Goal: Information Seeking & Learning: Learn about a topic

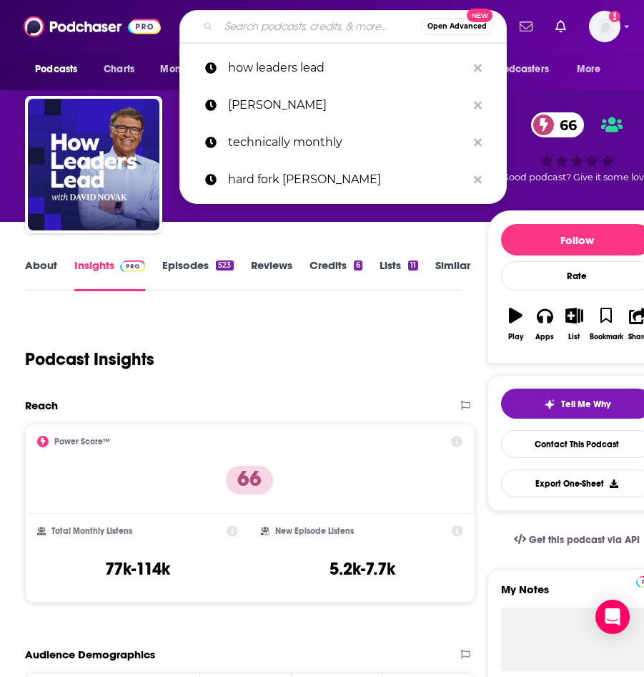
click at [249, 25] on input "Search podcasts, credits, & more..." at bounding box center [320, 26] width 202 height 23
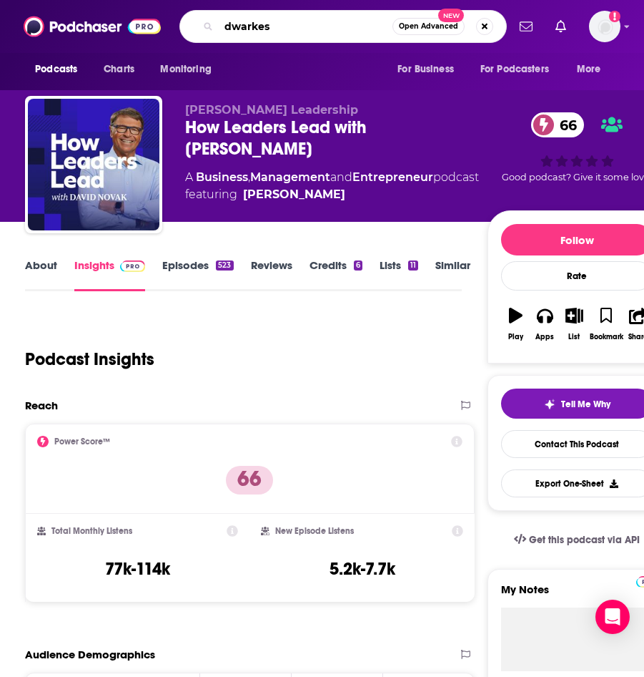
type input "[PERSON_NAME]"
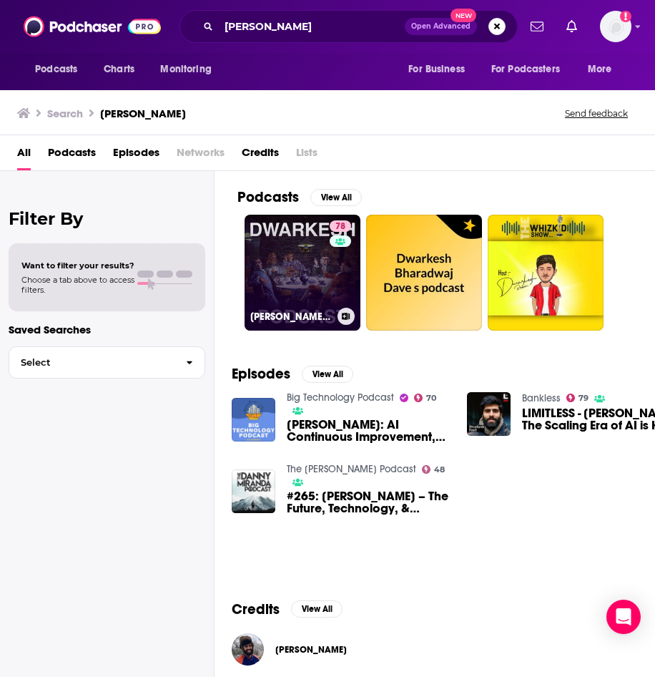
click at [295, 293] on link "78 [PERSON_NAME] Podcast" at bounding box center [303, 273] width 116 height 116
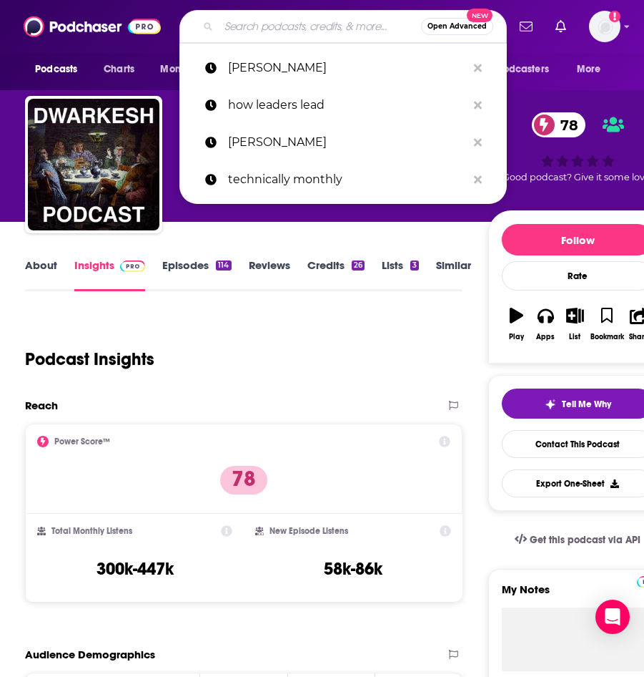
click at [263, 32] on input "Search podcasts, credits, & more..." at bounding box center [320, 26] width 202 height 23
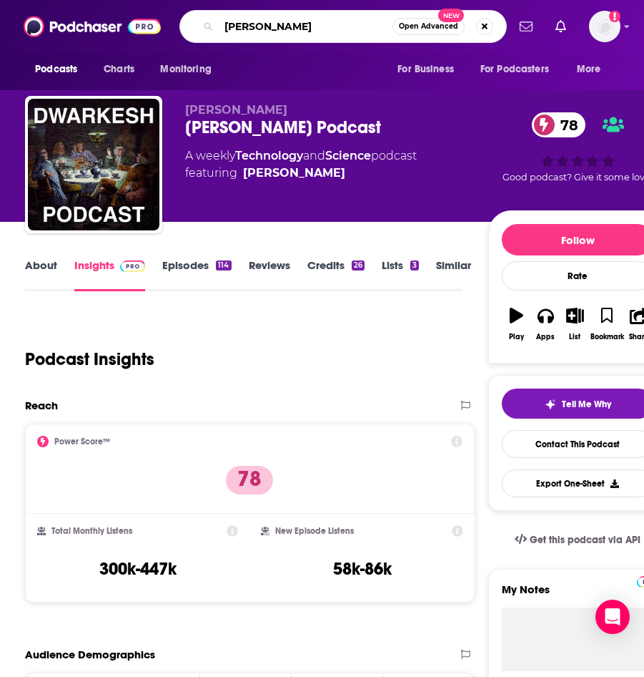
type input "newcomer"
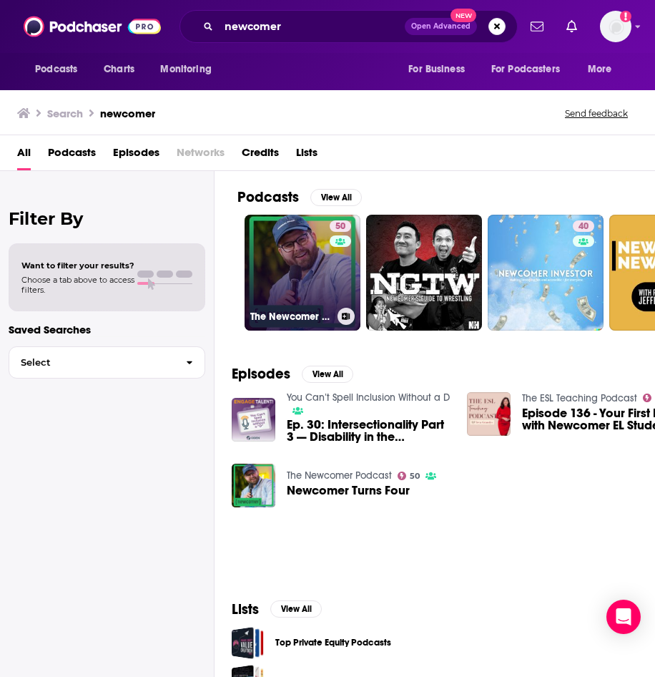
click at [263, 263] on link "50 The Newcomer Podcast" at bounding box center [303, 273] width 116 height 116
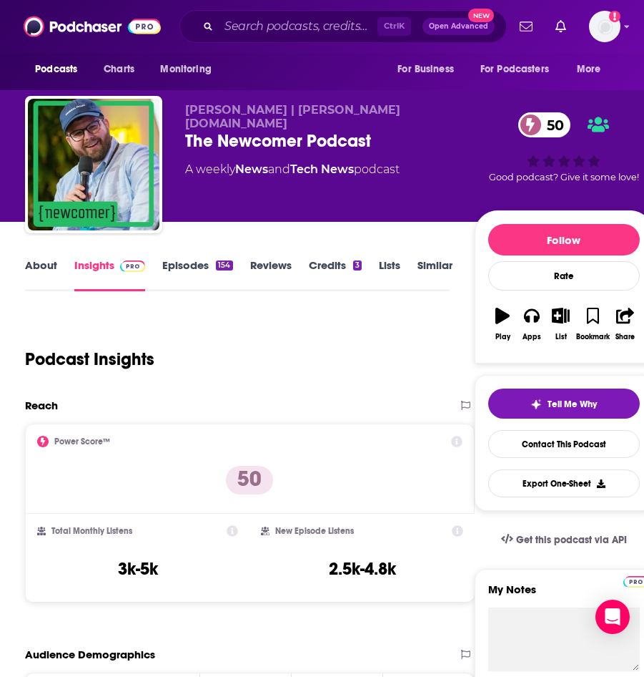
click at [235, 39] on div "Ctrl K Open Advanced New" at bounding box center [344, 26] width 328 height 33
click at [237, 36] on input "Search podcasts, credits, & more..." at bounding box center [298, 26] width 159 height 23
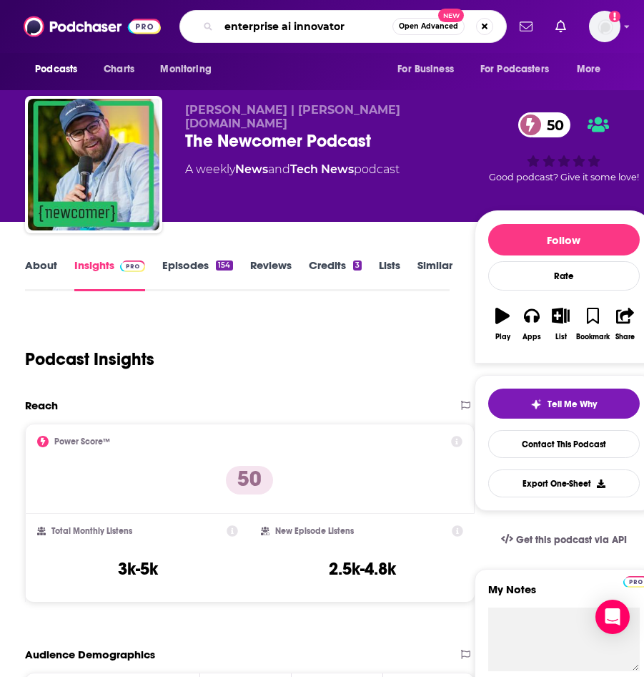
type input "enterprise ai innovators"
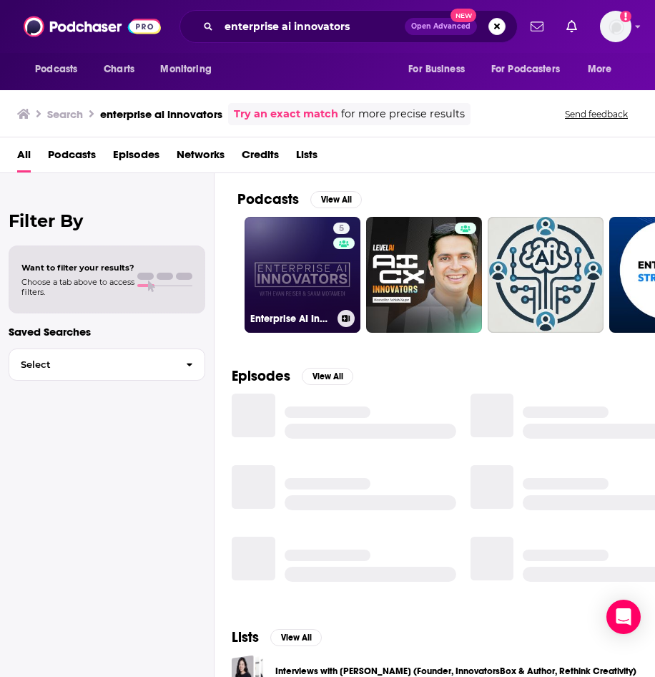
click at [266, 307] on link "5 Enterprise AI Innovators" at bounding box center [303, 275] width 116 height 116
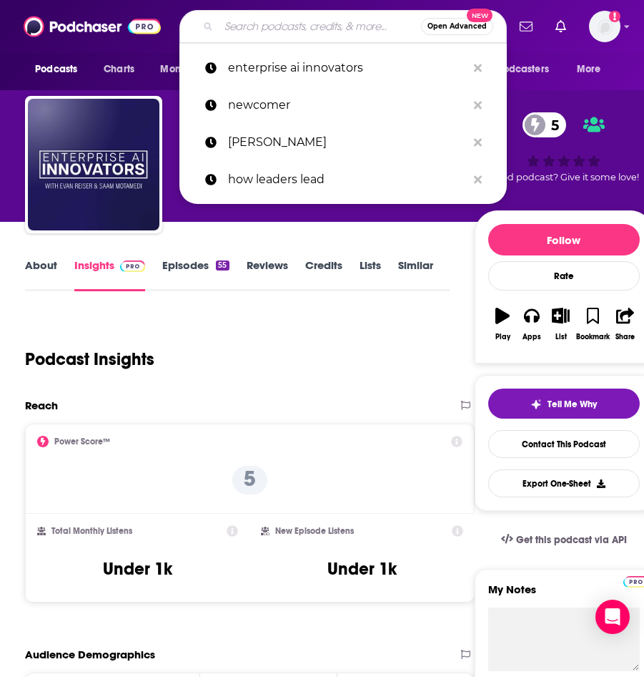
click at [250, 33] on input "Search podcasts, credits, & more..." at bounding box center [320, 26] width 202 height 23
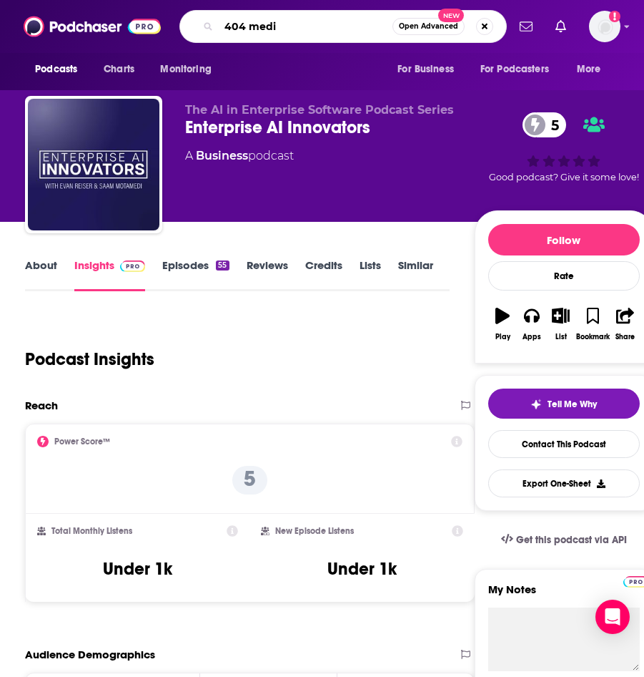
type input "404 media"
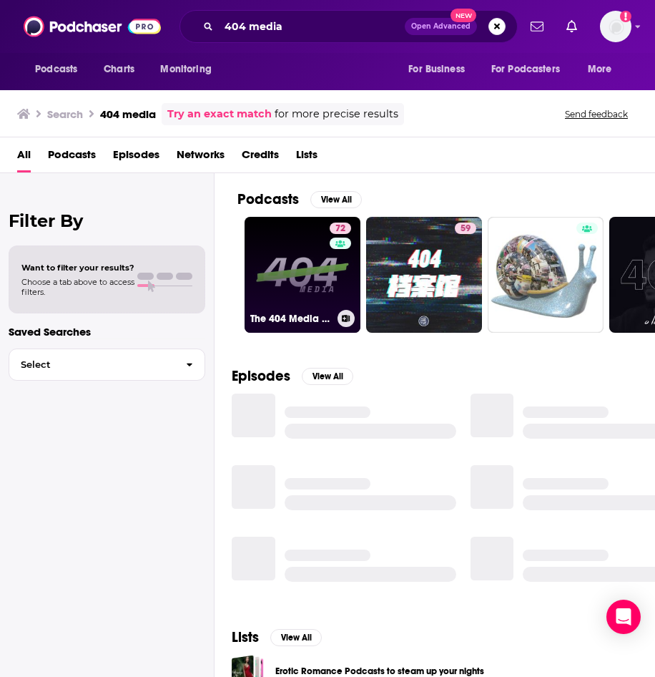
click at [284, 267] on link "72 The 404 Media Podcast" at bounding box center [303, 275] width 116 height 116
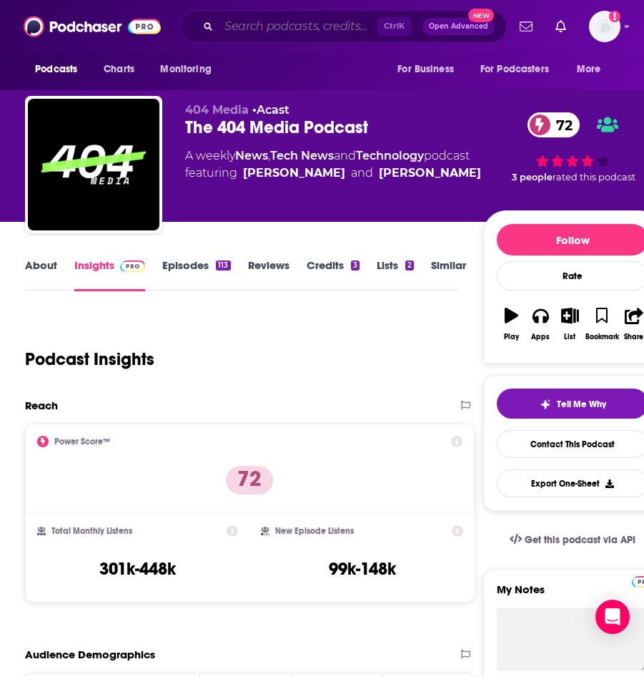
click at [265, 34] on input "Search podcasts, credits, & more..." at bounding box center [298, 26] width 159 height 23
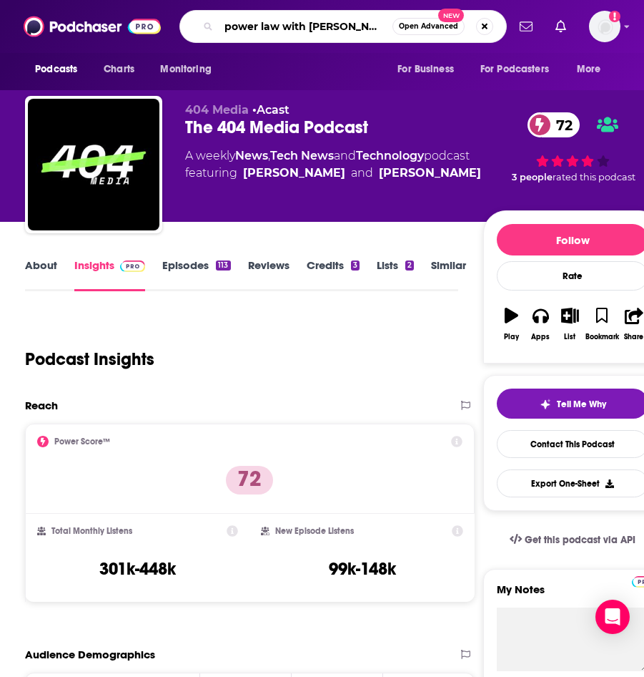
type input "power law with [PERSON_NAME]"
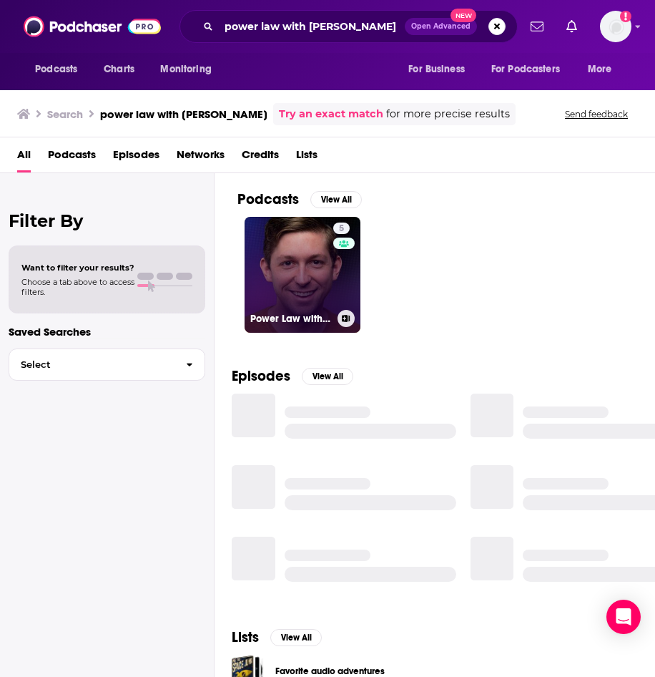
click at [290, 291] on link "5 Power Law with [PERSON_NAME]" at bounding box center [303, 275] width 116 height 116
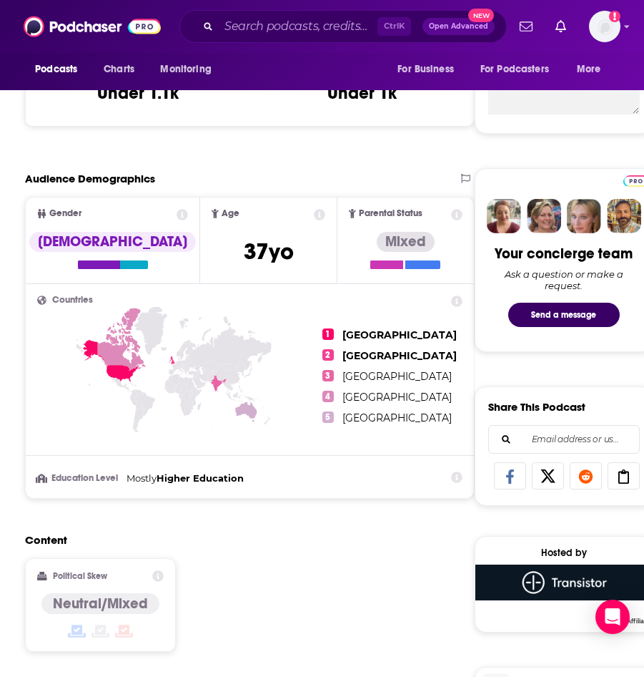
scroll to position [928, 0]
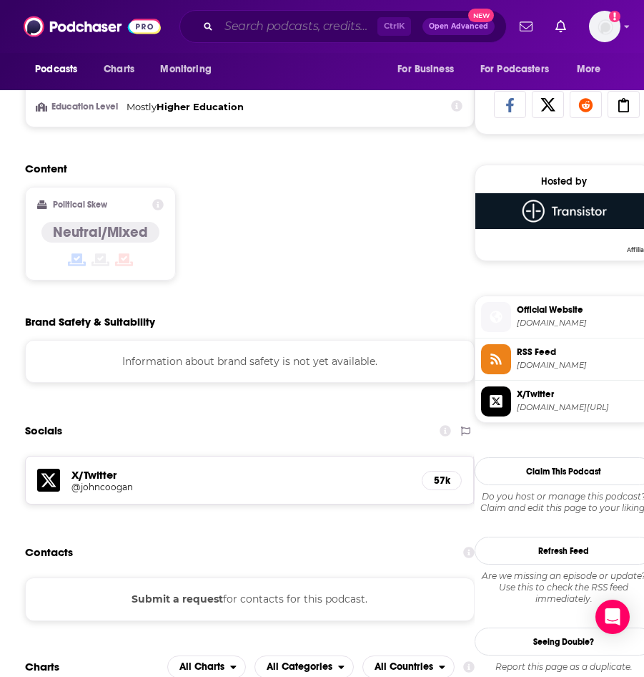
click at [255, 36] on input "Search podcasts, credits, & more..." at bounding box center [298, 26] width 159 height 23
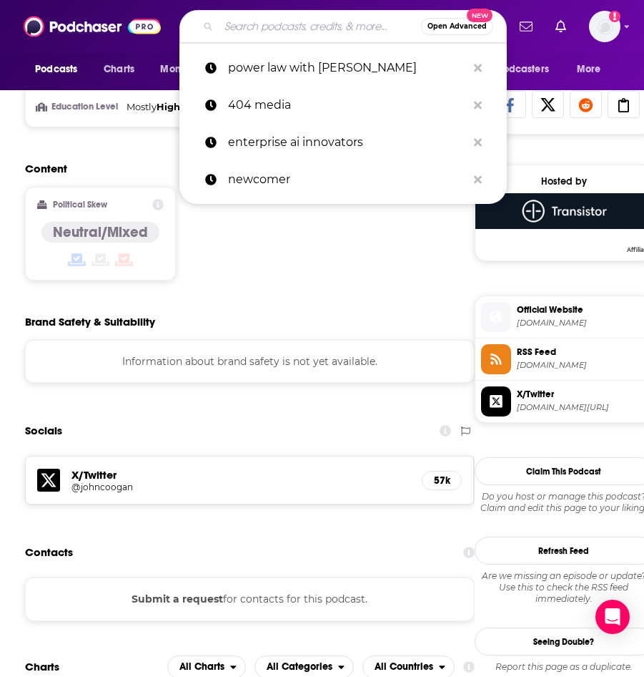
paste input "TBPN"
type input "TBPN"
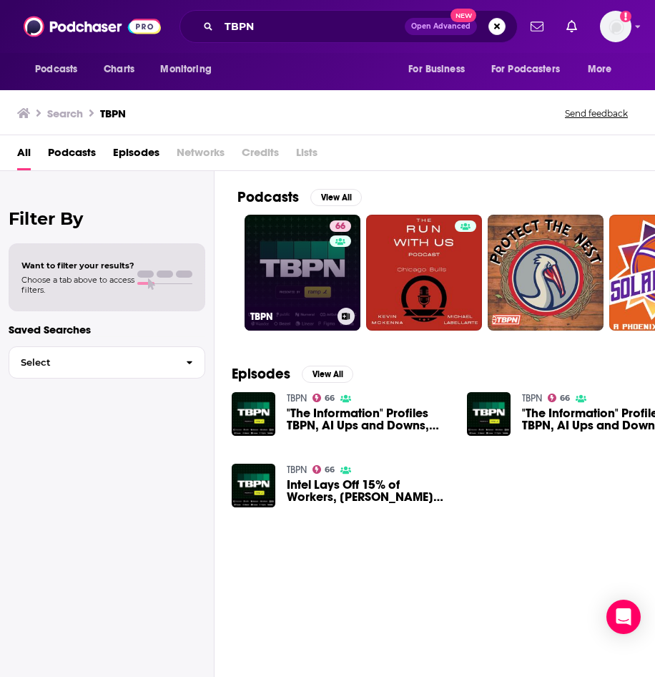
click at [275, 262] on link "66 TBPN" at bounding box center [303, 273] width 116 height 116
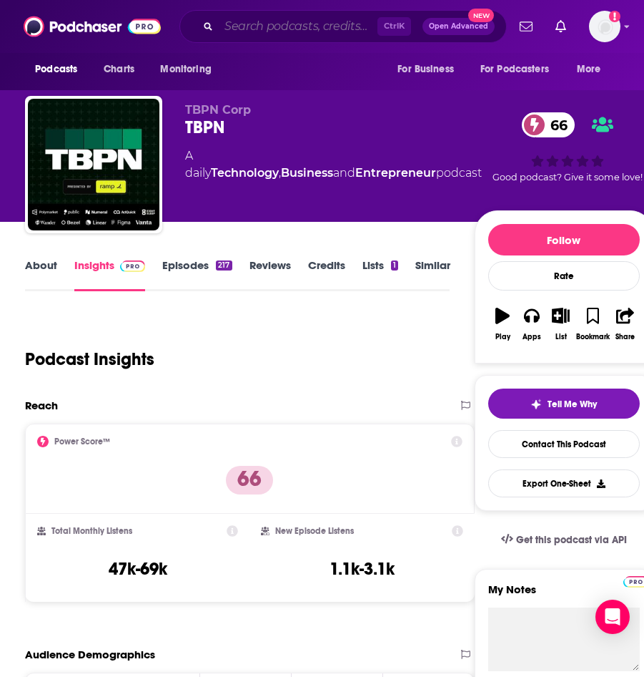
click at [245, 30] on input "Search podcasts, credits, & more..." at bounding box center [298, 26] width 159 height 23
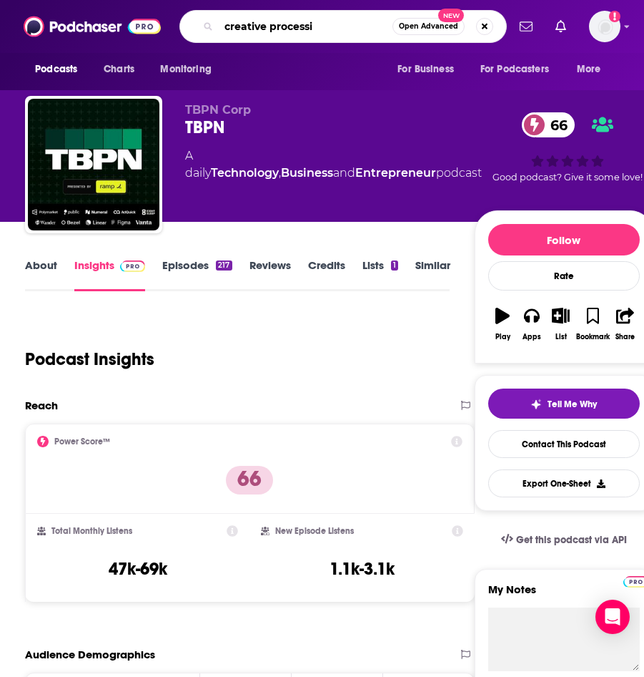
type input "creative processin"
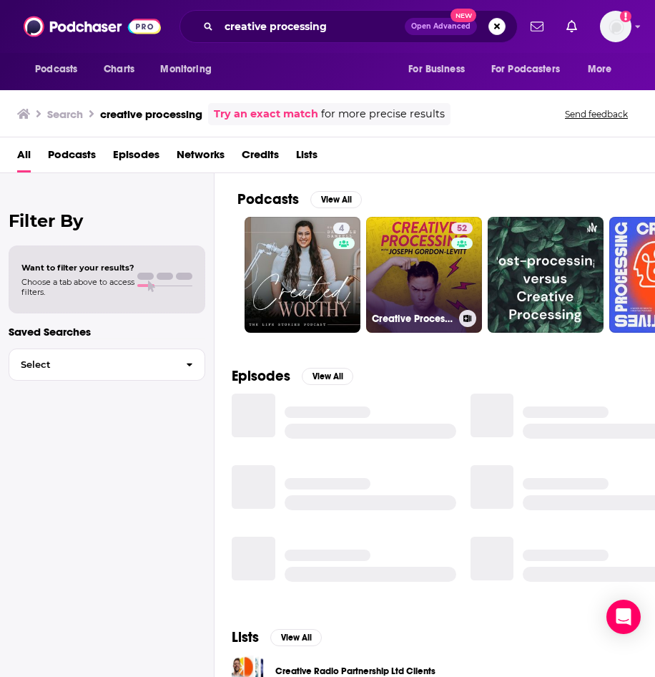
click at [383, 295] on link "52 Creative Processing with [PERSON_NAME]" at bounding box center [424, 275] width 116 height 116
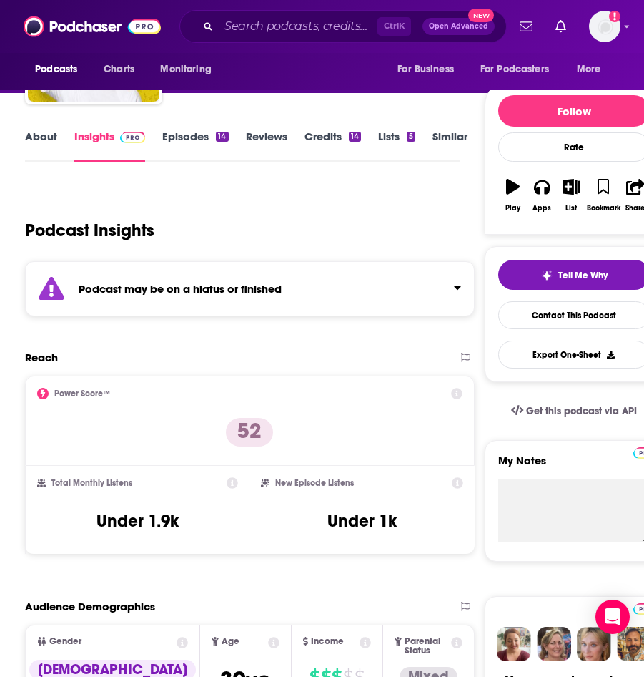
scroll to position [129, 0]
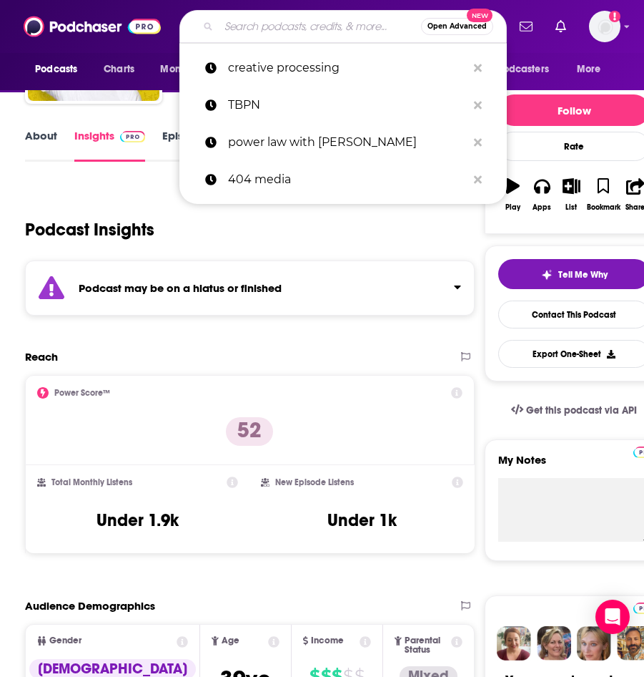
click at [273, 29] on input "Search podcasts, credits, & more..." at bounding box center [320, 26] width 202 height 23
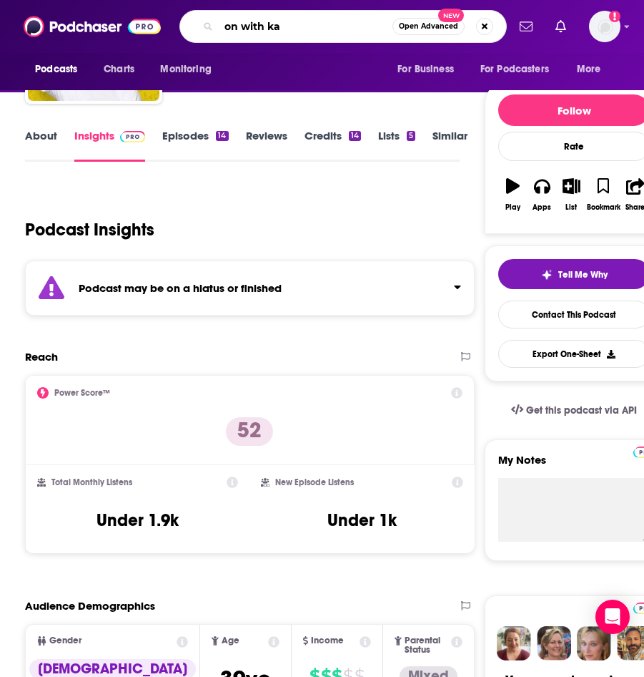
type input "on with kar"
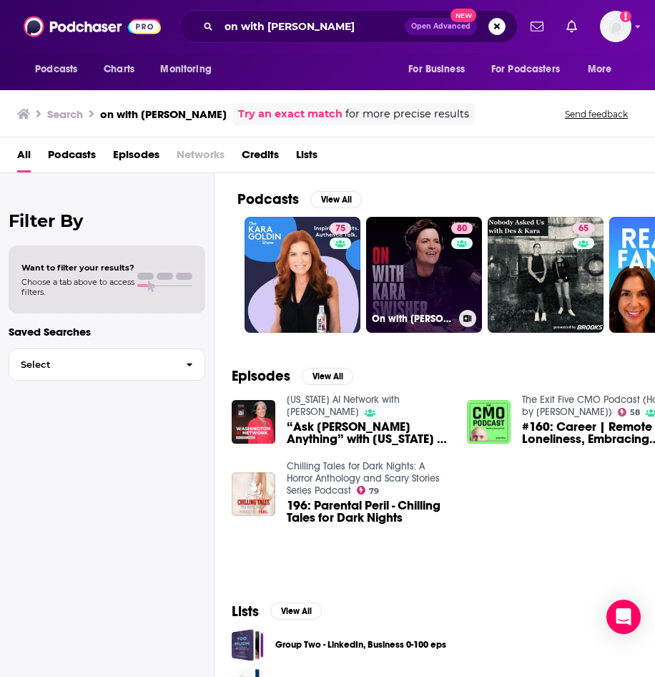
click at [444, 291] on link "80 On with [PERSON_NAME]" at bounding box center [424, 275] width 116 height 116
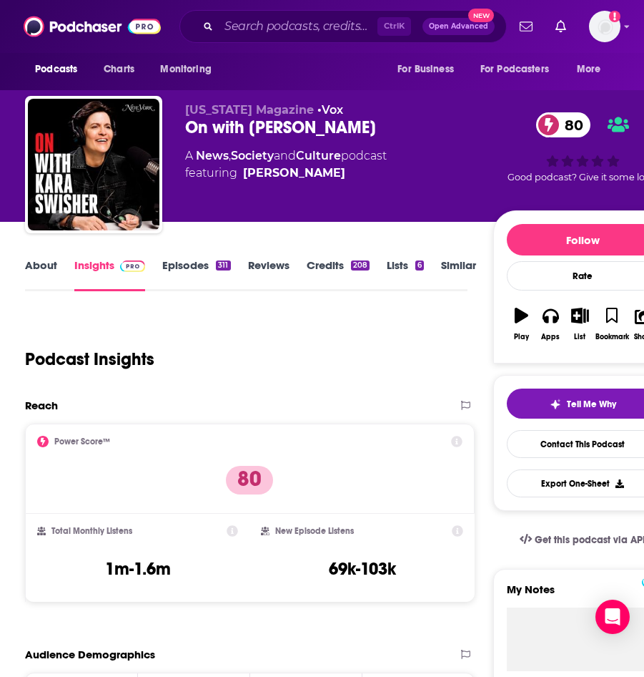
click at [267, 46] on div "Podcasts Charts Monitoring Ctrl K Open Advanced New For Business For Podcasters…" at bounding box center [322, 26] width 644 height 53
click at [252, 31] on input "Search podcasts, credits, & more..." at bounding box center [298, 26] width 159 height 23
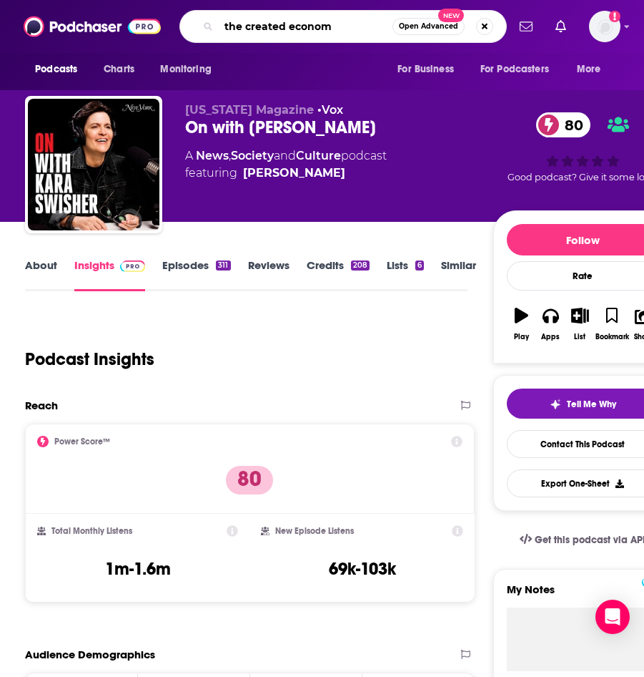
type input "the created economy"
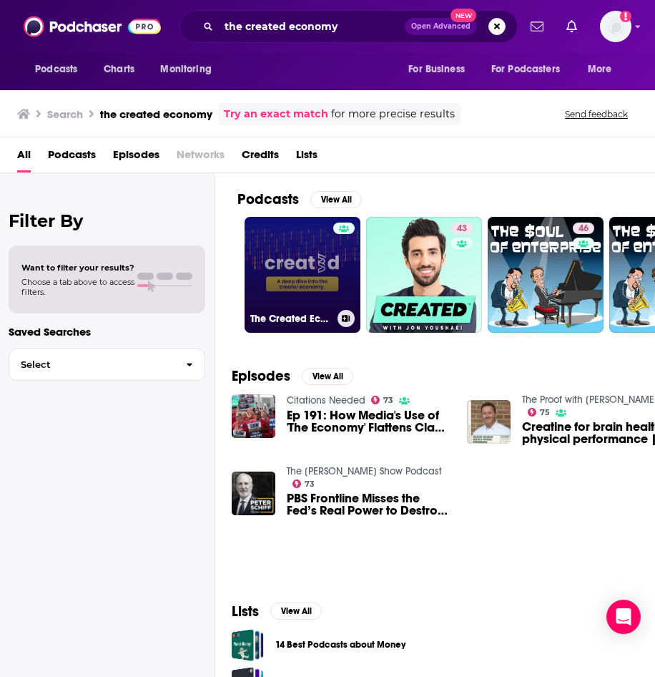
click at [344, 283] on div at bounding box center [343, 265] width 21 height 87
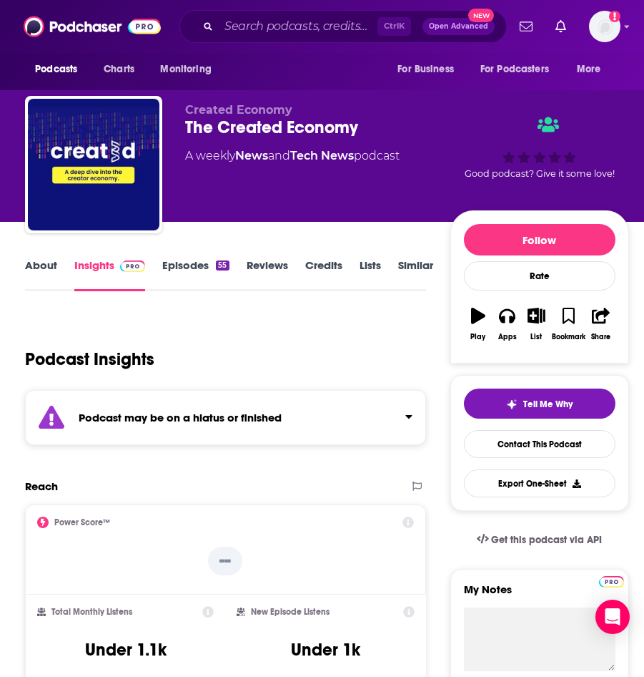
click at [55, 271] on link "About" at bounding box center [41, 274] width 32 height 33
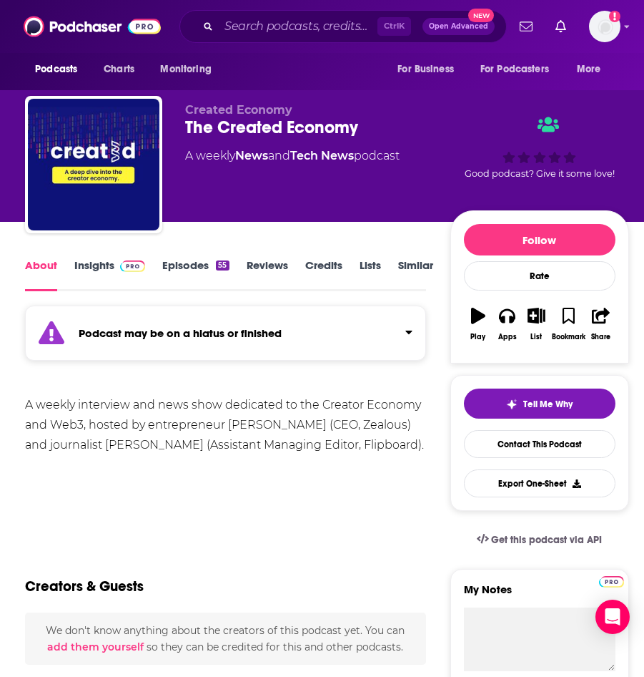
click at [110, 262] on link "Insights" at bounding box center [109, 274] width 71 height 33
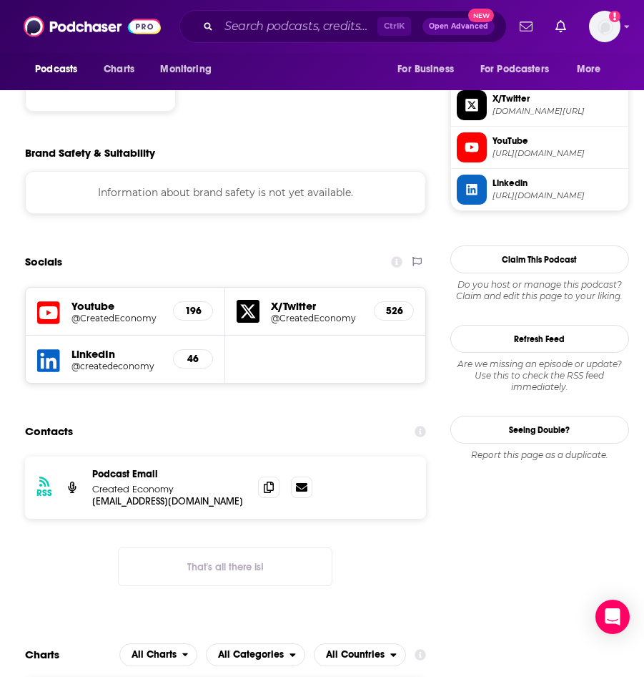
scroll to position [1092, 0]
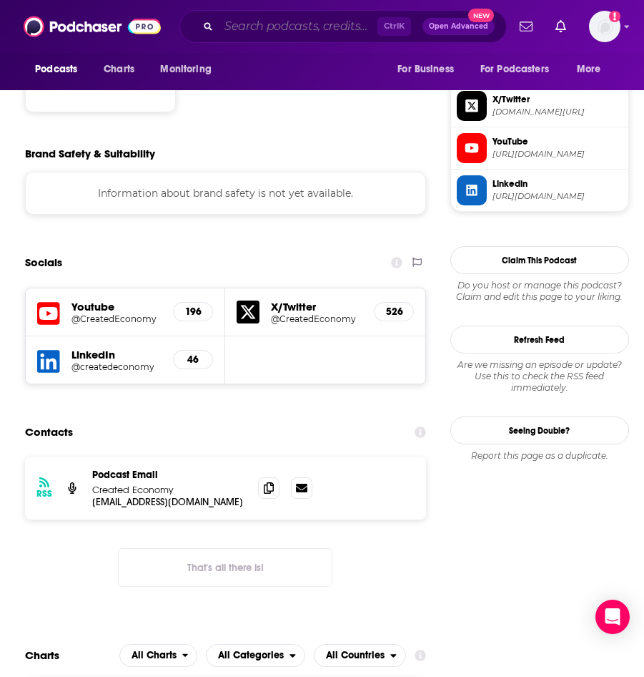
click at [242, 32] on input "Search podcasts, credits, & more..." at bounding box center [298, 26] width 159 height 23
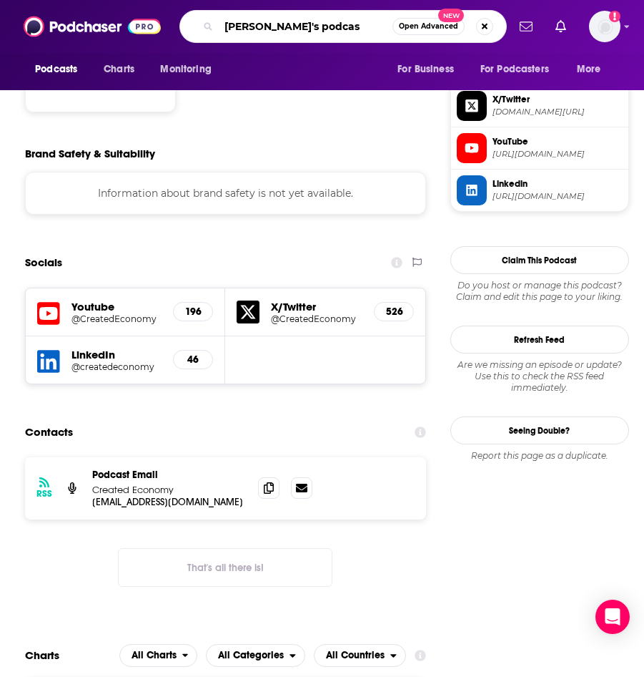
type input "[PERSON_NAME]'s podcast"
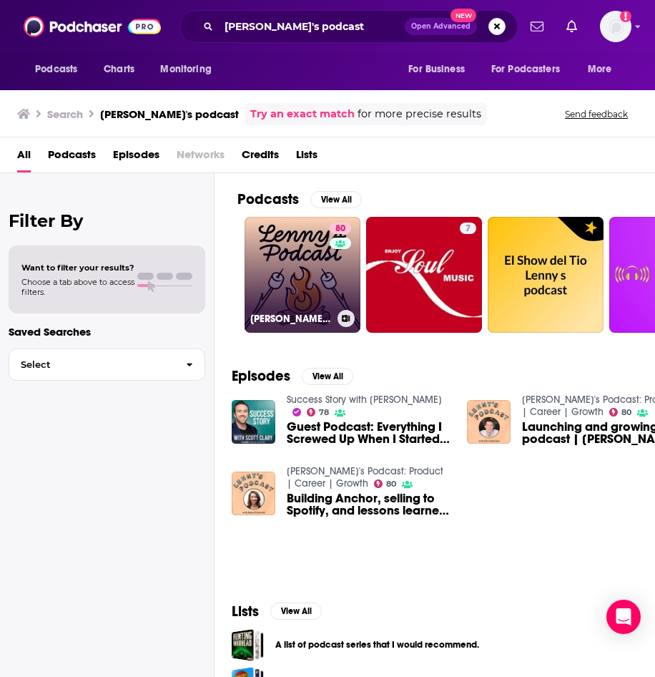
click at [278, 244] on link "80 [PERSON_NAME]'s Podcast: Product | Career | Growth" at bounding box center [303, 275] width 116 height 116
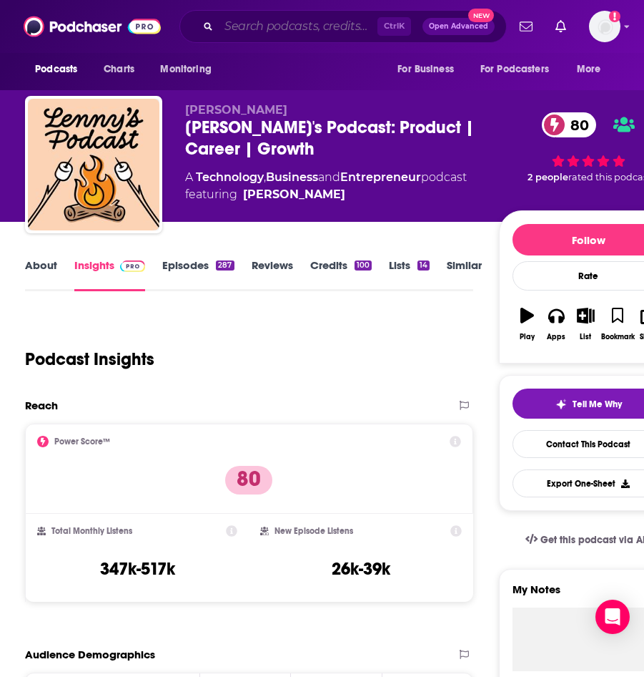
click at [257, 24] on input "Search podcasts, credits, & more..." at bounding box center [298, 26] width 159 height 23
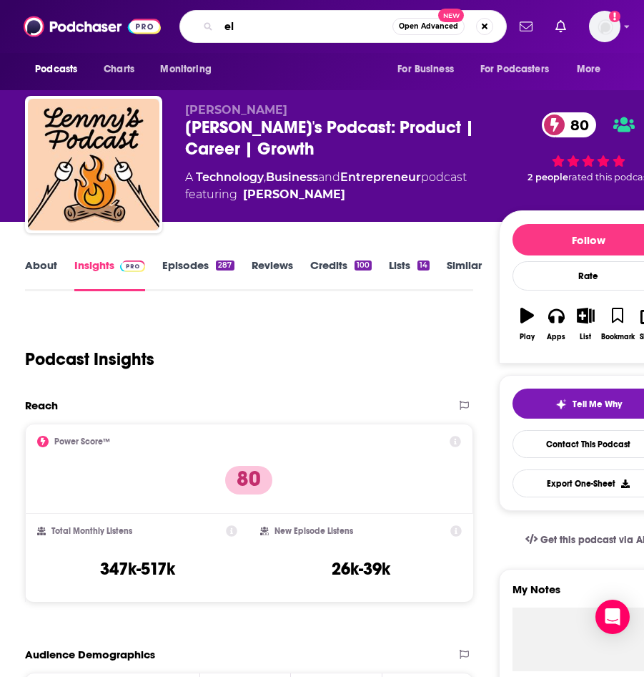
type input "e"
type input "[PERSON_NAME]"
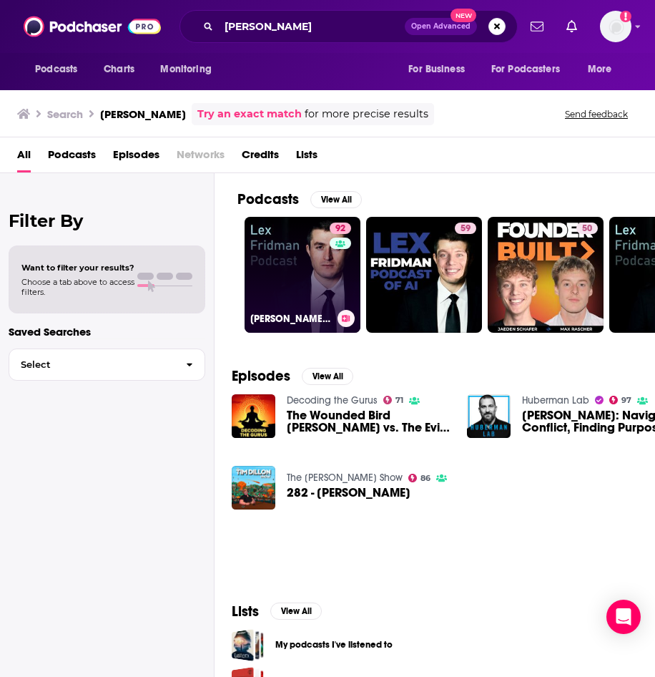
click at [256, 252] on link "92 [PERSON_NAME] Podcast" at bounding box center [303, 275] width 116 height 116
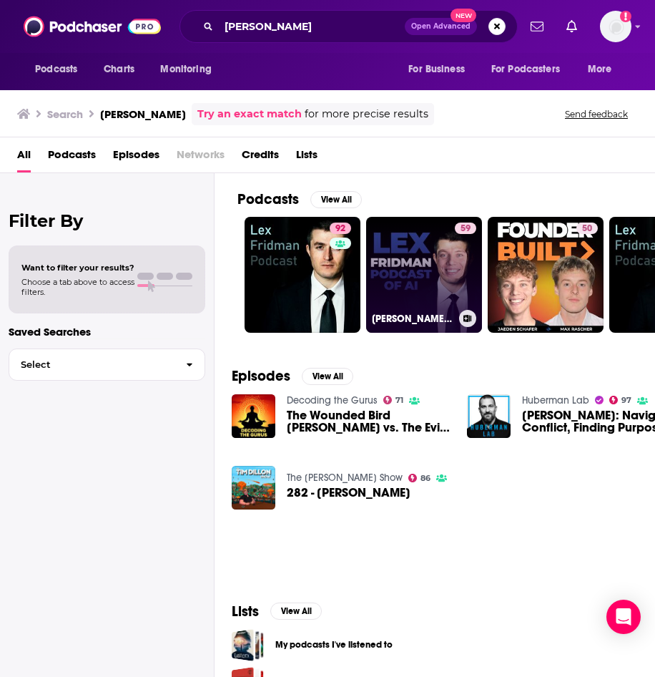
click at [391, 286] on link "59 [PERSON_NAME] Podcast of AI" at bounding box center [424, 275] width 116 height 116
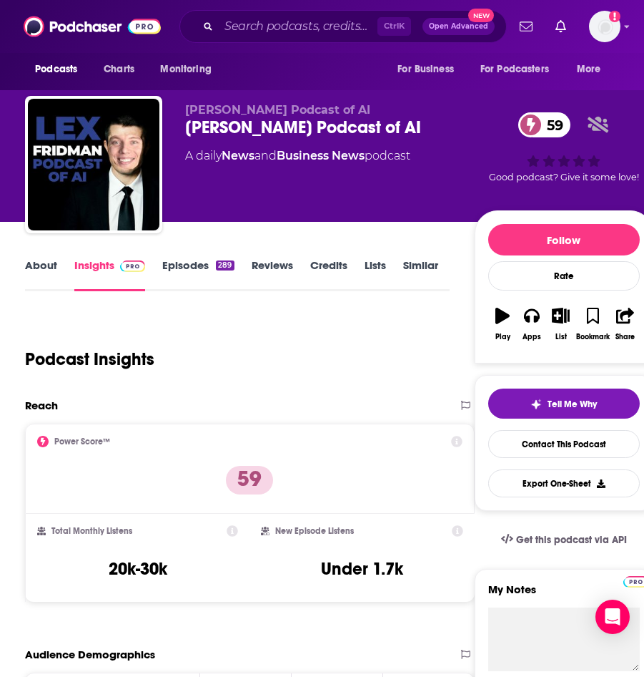
click at [250, 40] on div "Ctrl K Open Advanced New" at bounding box center [344, 26] width 328 height 33
click at [249, 29] on input "Search podcasts, credits, & more..." at bounding box center [298, 26] width 159 height 23
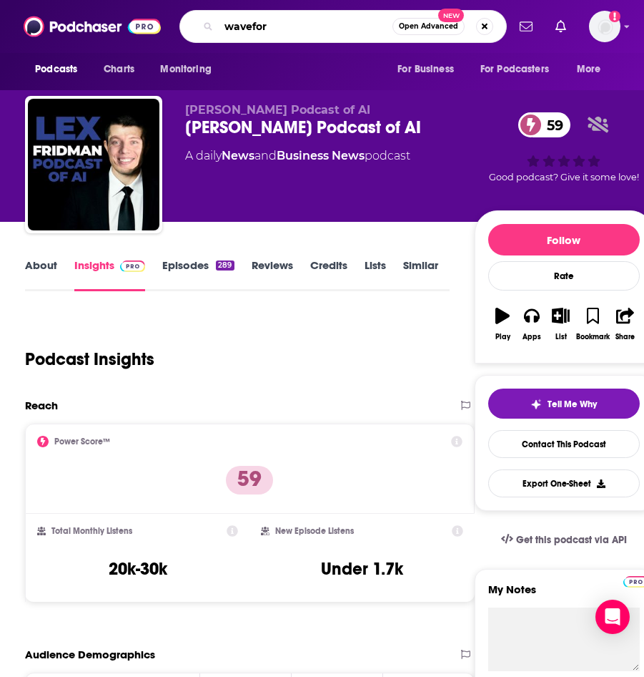
type input "waveform"
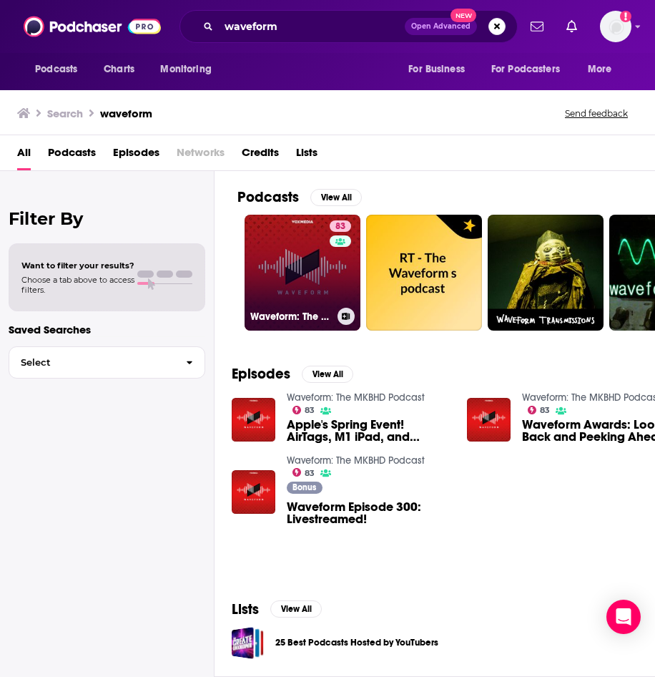
click at [308, 256] on link "83 Waveform: The MKBHD Podcast" at bounding box center [303, 273] width 116 height 116
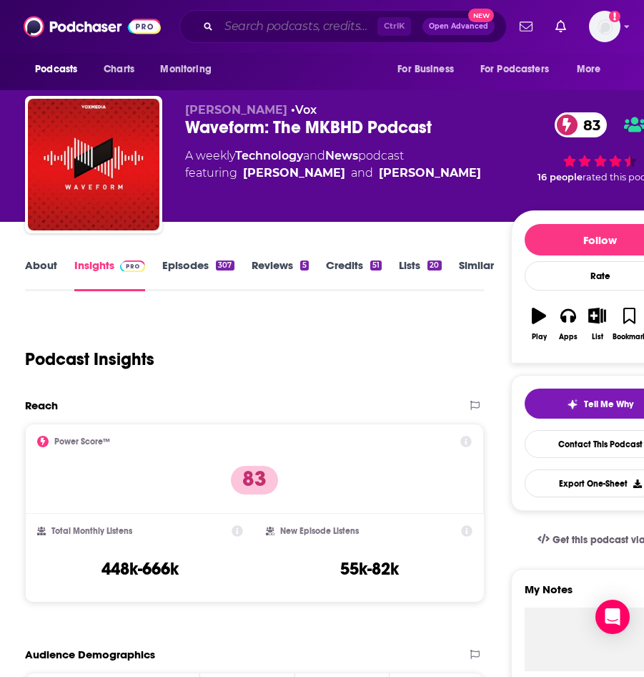
click at [284, 26] on input "Search podcasts, credits, & more..." at bounding box center [298, 26] width 159 height 23
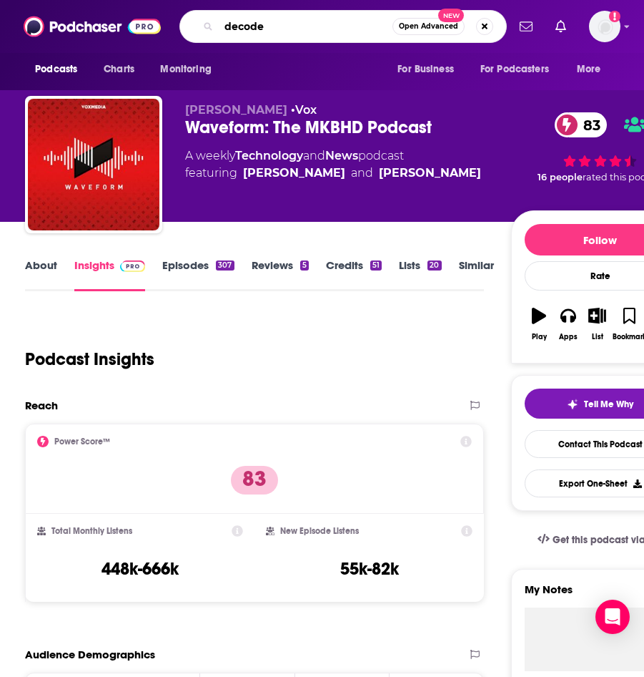
type input "decoder"
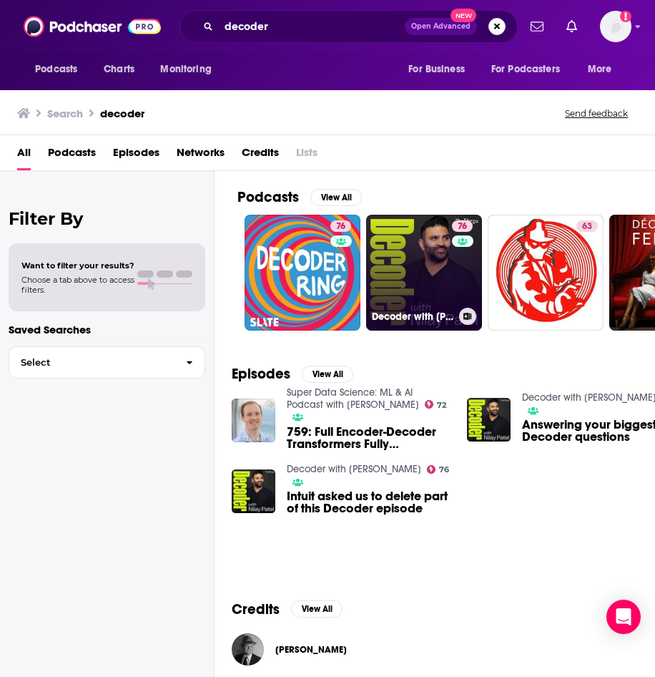
click at [435, 292] on link "76 Decoder with [PERSON_NAME]" at bounding box center [424, 273] width 116 height 116
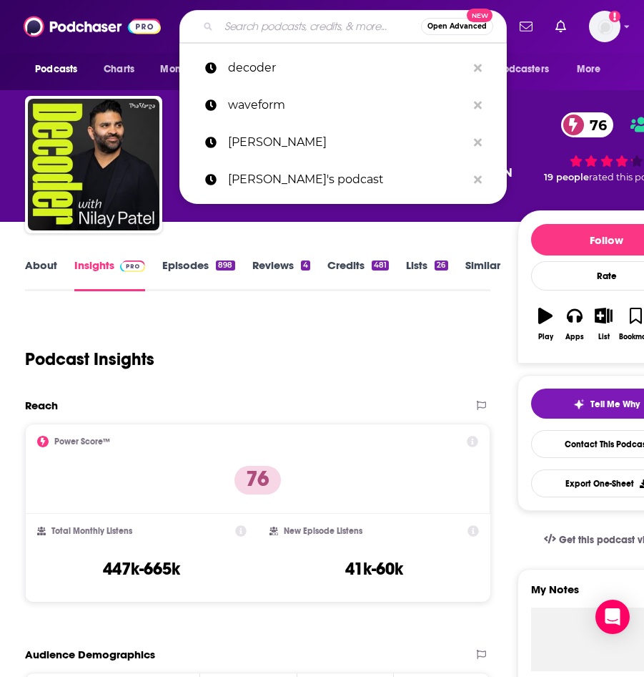
click at [239, 31] on input "Search podcasts, credits, & more..." at bounding box center [320, 26] width 202 height 23
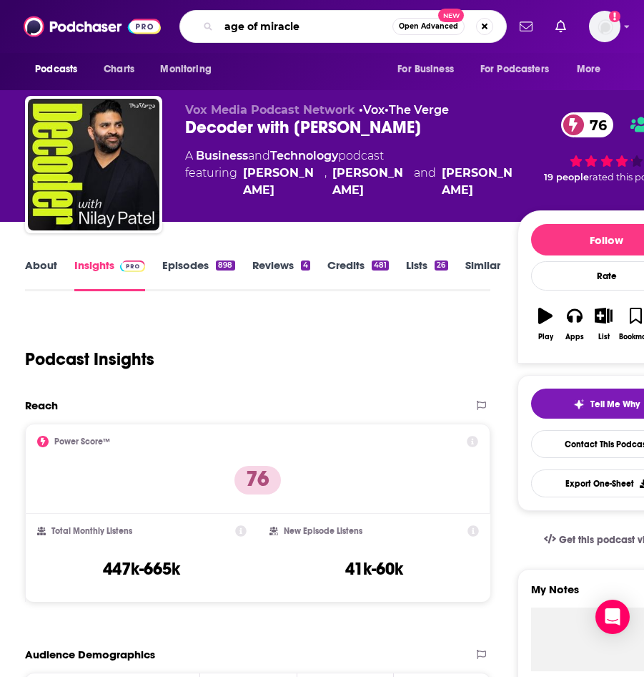
type input "age of miracles"
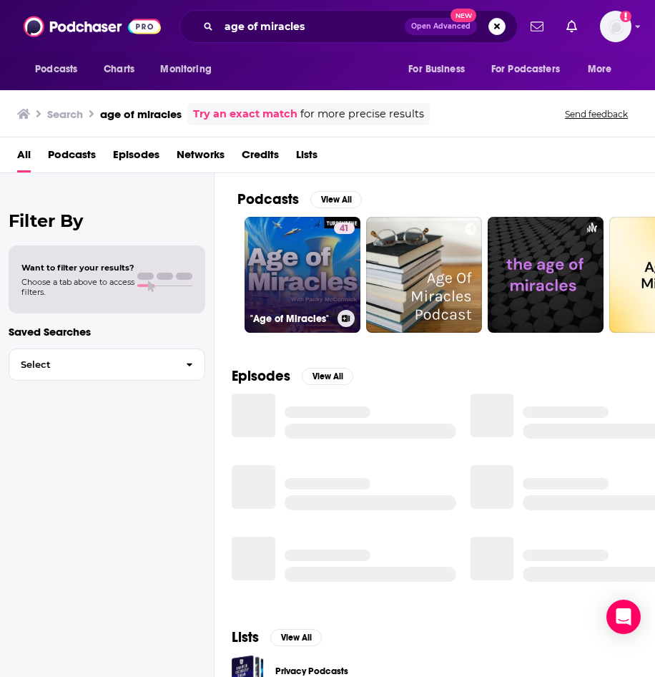
click at [323, 292] on link "41 "Age of Miracles"" at bounding box center [303, 275] width 116 height 116
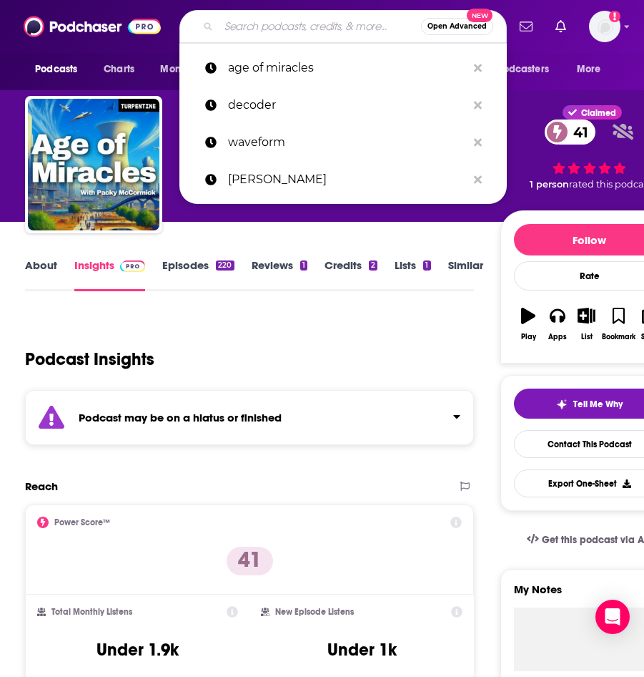
click at [270, 21] on input "Search podcasts, credits, & more..." at bounding box center [320, 26] width 202 height 23
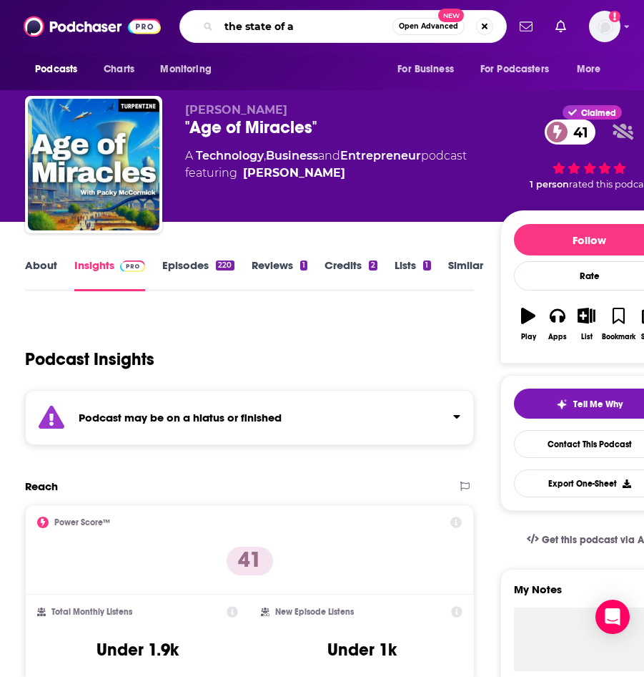
type input "the state of ai"
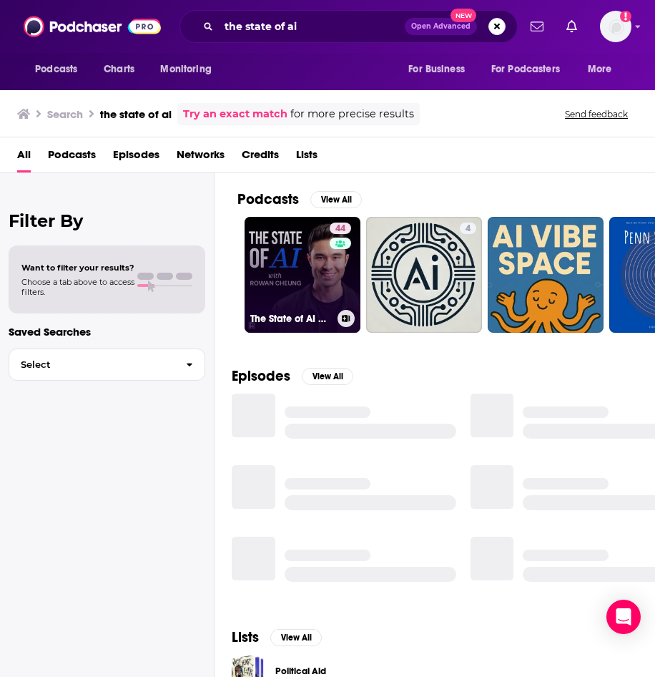
click at [266, 277] on link "44 The State of AI with [PERSON_NAME]" at bounding box center [303, 275] width 116 height 116
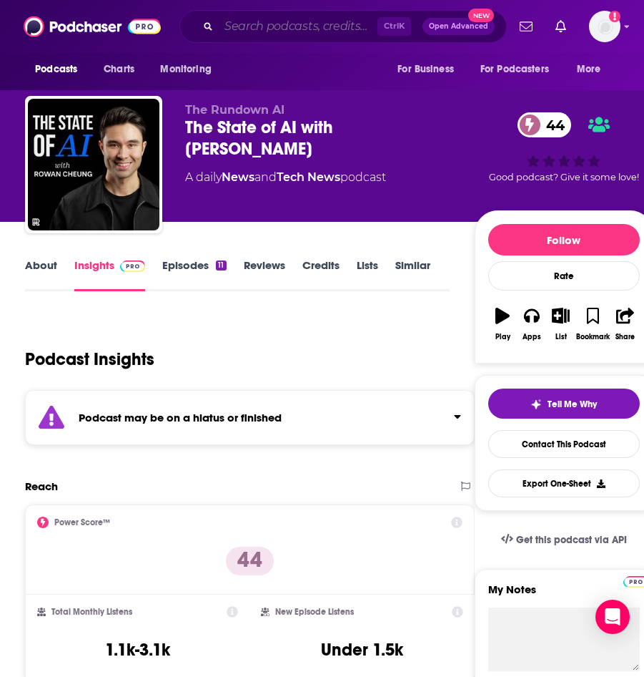
click at [302, 24] on input "Search podcasts, credits, & more..." at bounding box center [298, 26] width 159 height 23
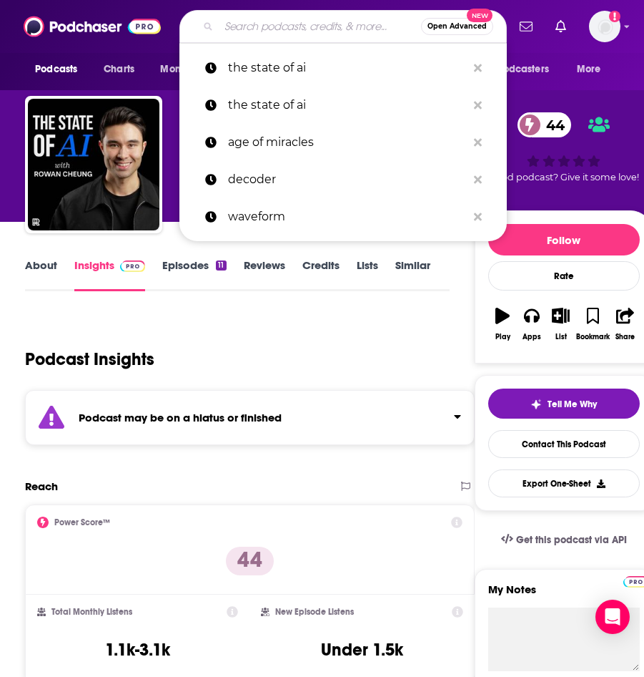
paste input "[PERSON_NAME]"
type input "[PERSON_NAME]"
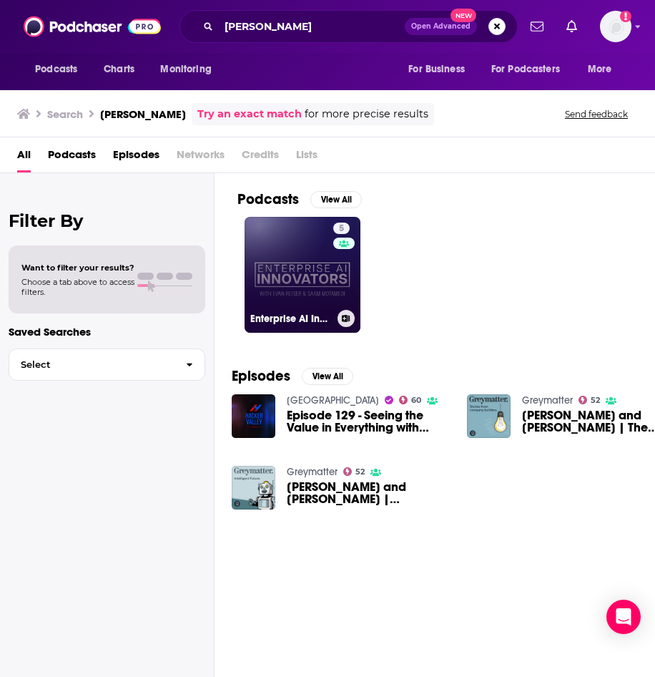
click at [299, 288] on link "5 Enterprise AI Innovators" at bounding box center [303, 275] width 116 height 116
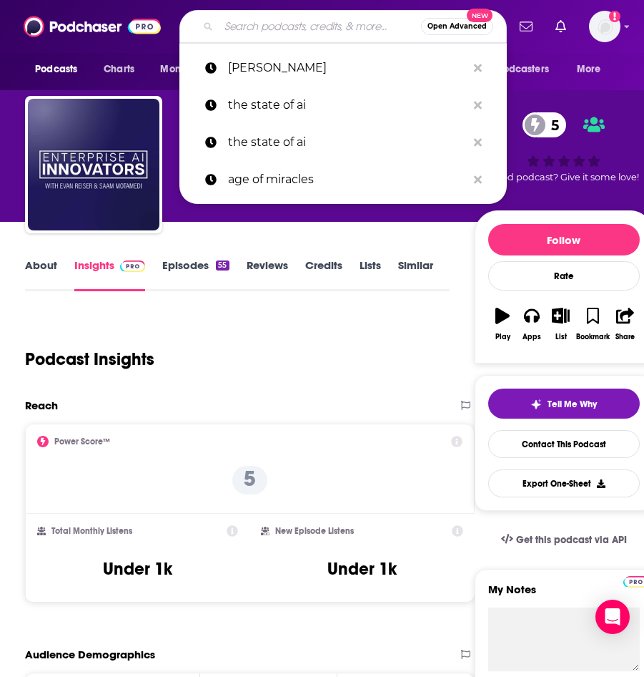
click at [245, 24] on input "Search podcasts, credits, & more..." at bounding box center [320, 26] width 202 height 23
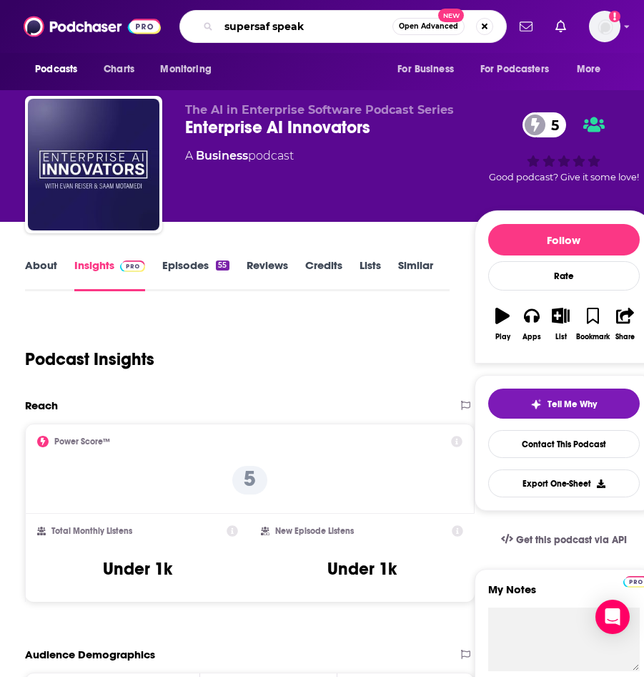
type input "supersaf speaks"
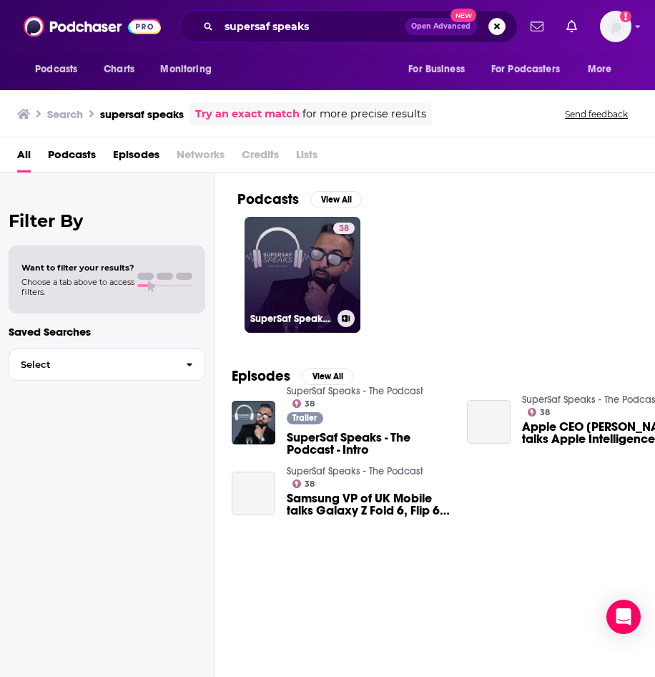
click at [283, 268] on link "38 SuperSaf Speaks - The Podcast" at bounding box center [303, 275] width 116 height 116
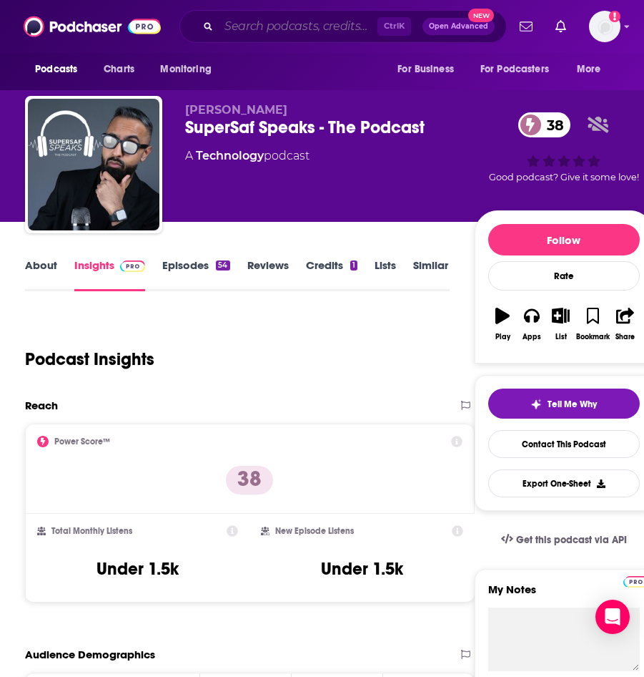
click at [290, 31] on input "Search podcasts, credits, & more..." at bounding box center [298, 26] width 159 height 23
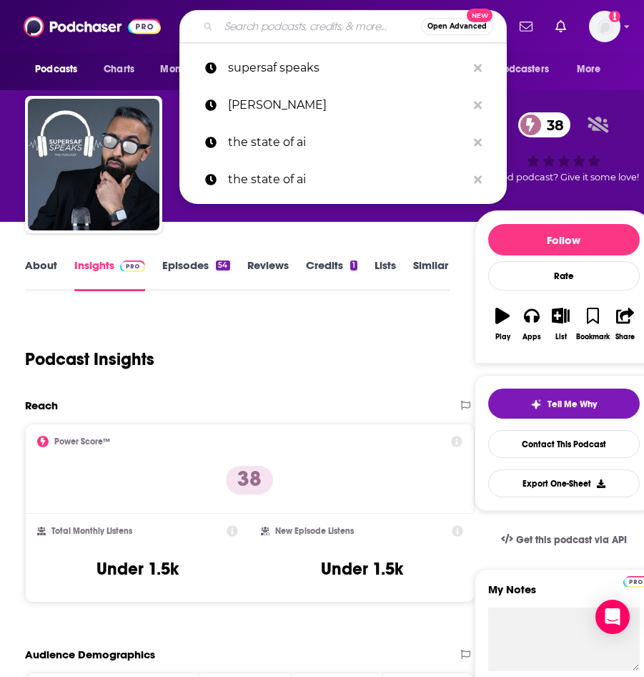
paste input "The All-in Podcast"
type input "The All-in Podcast"
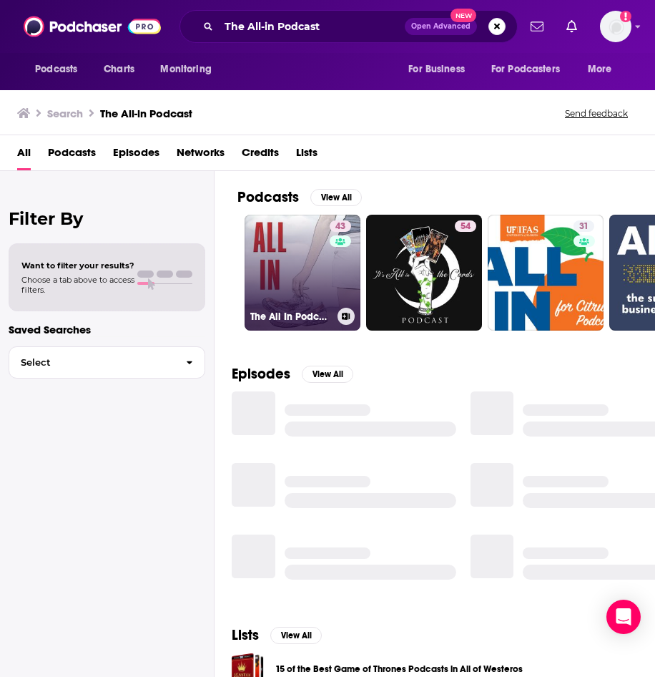
click at [286, 263] on link "43 The All In Podcast" at bounding box center [303, 273] width 116 height 116
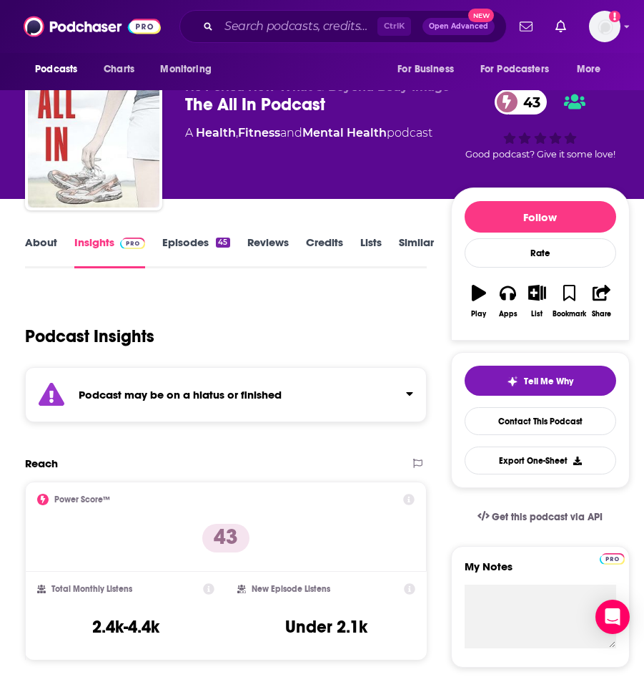
scroll to position [56, 0]
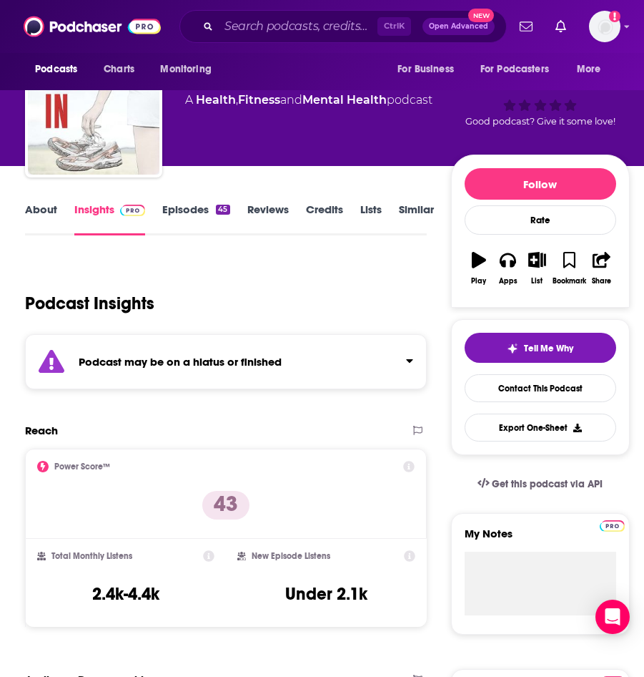
click at [46, 210] on link "About" at bounding box center [41, 218] width 32 height 33
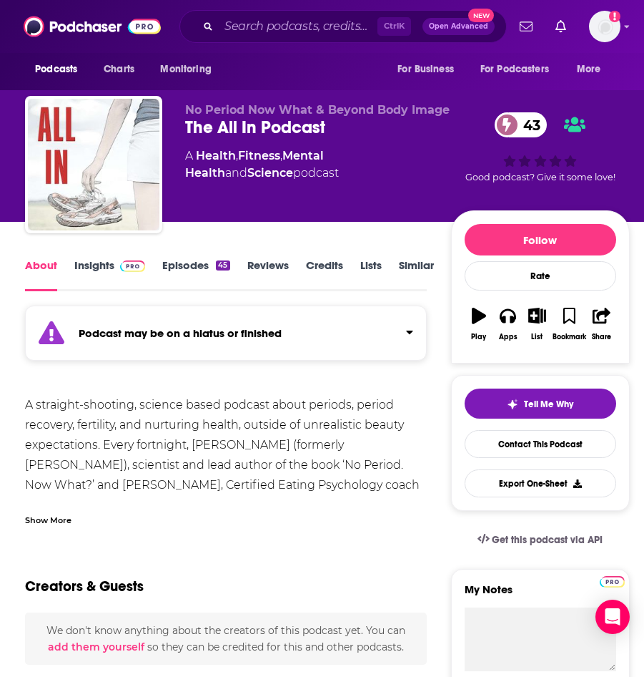
click at [54, 520] on div "Show More" at bounding box center [48, 519] width 46 height 14
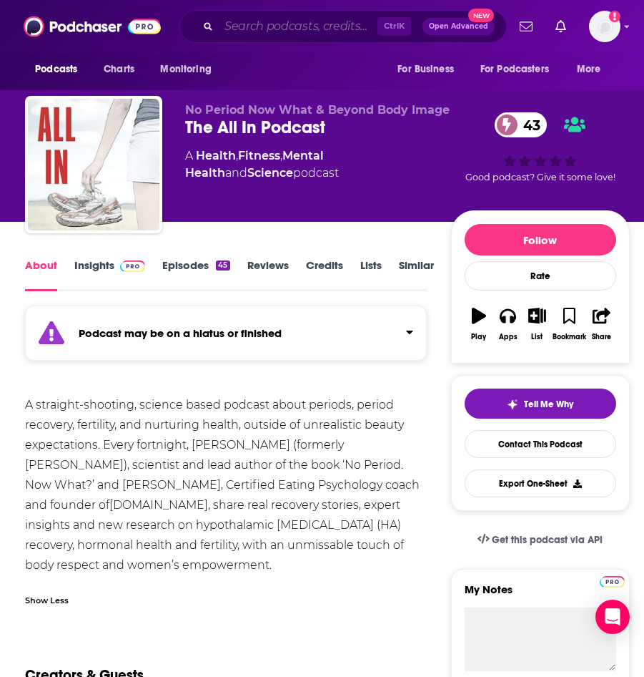
click at [307, 22] on input "Search podcasts, credits, & more..." at bounding box center [298, 26] width 159 height 23
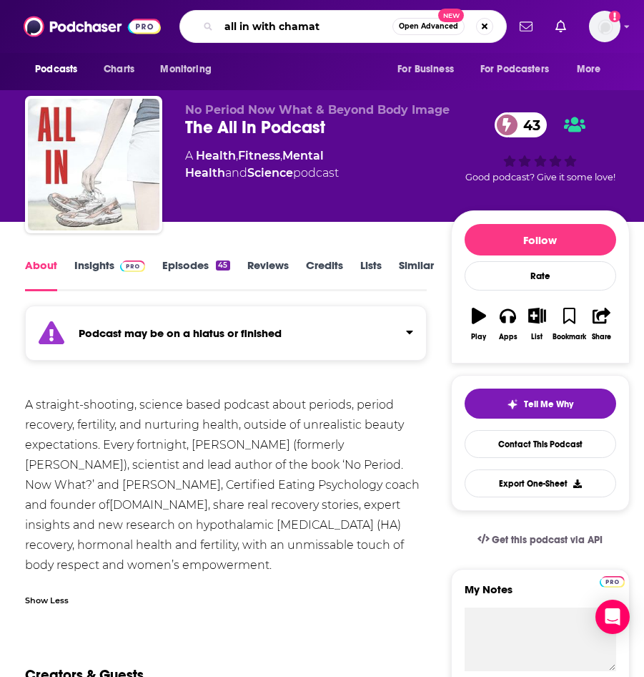
type input "all in with [DEMOGRAPHIC_DATA]"
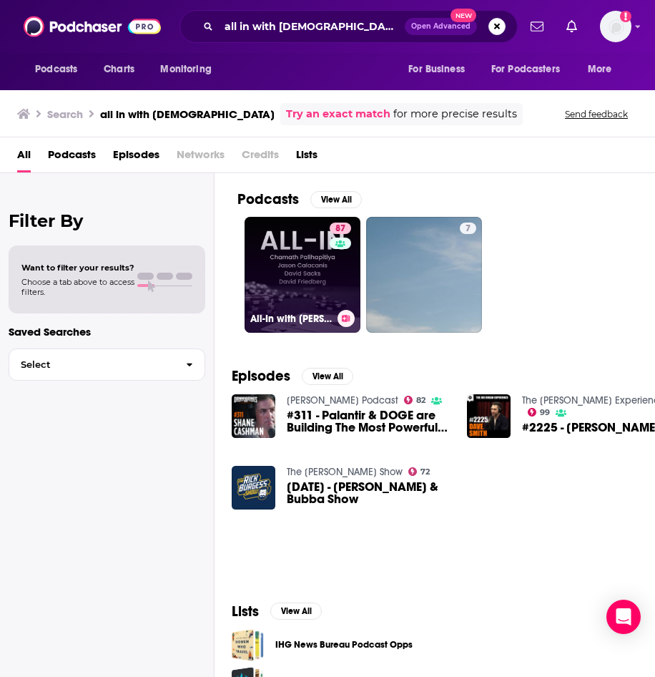
click at [276, 281] on link "87 All-In with [PERSON_NAME], [PERSON_NAME] & [PERSON_NAME]" at bounding box center [303, 275] width 116 height 116
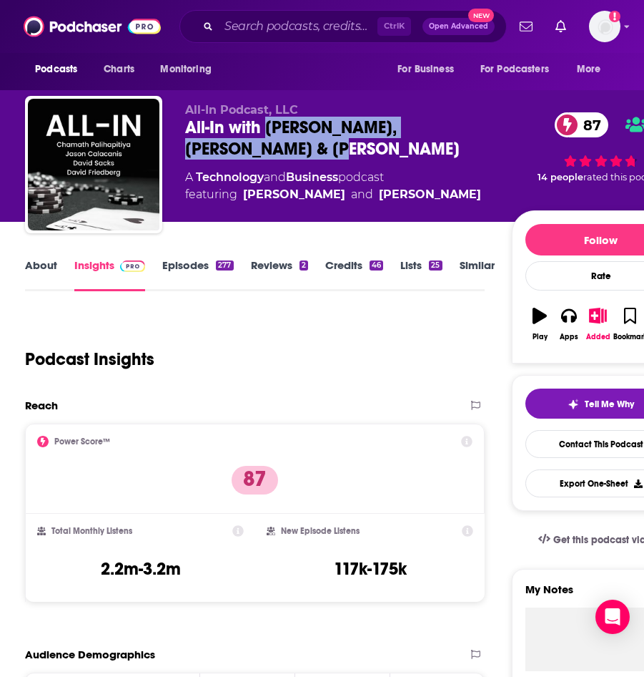
drag, startPoint x: 268, startPoint y: 128, endPoint x: 295, endPoint y: 157, distance: 40.5
click at [295, 157] on div "All-In with [PERSON_NAME], [PERSON_NAME] & [PERSON_NAME] 87" at bounding box center [348, 138] width 326 height 43
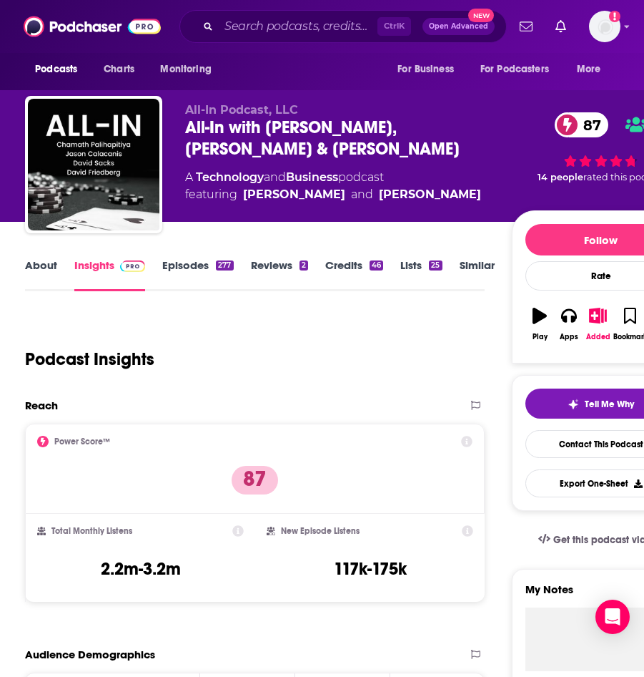
drag, startPoint x: 295, startPoint y: 157, endPoint x: 258, endPoint y: 145, distance: 39.1
click at [258, 145] on div "All-In with [PERSON_NAME], [PERSON_NAME] & [PERSON_NAME] 87" at bounding box center [348, 138] width 326 height 43
click at [256, 144] on div "All-In with [PERSON_NAME], [PERSON_NAME] & [PERSON_NAME] 87" at bounding box center [348, 138] width 326 height 43
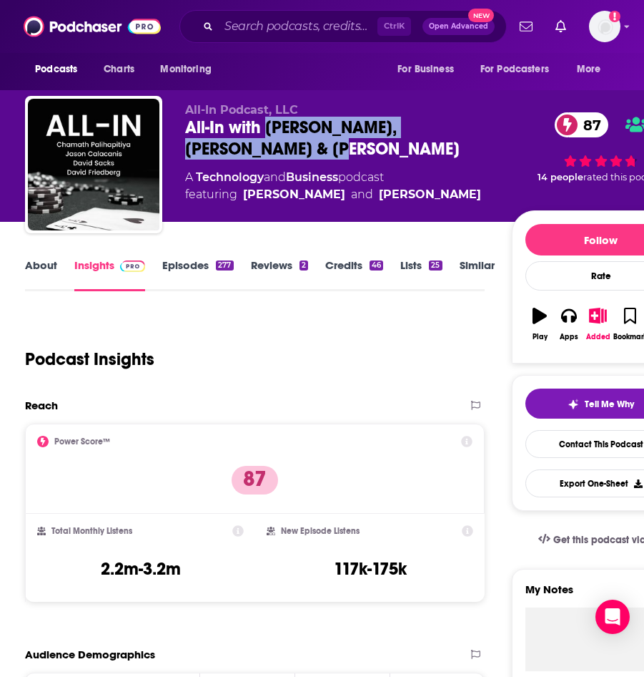
drag, startPoint x: 266, startPoint y: 126, endPoint x: 290, endPoint y: 159, distance: 40.5
click at [290, 159] on div "All-In with [PERSON_NAME], [PERSON_NAME] & [PERSON_NAME] 87" at bounding box center [348, 138] width 326 height 43
copy h2 "[PERSON_NAME], [PERSON_NAME] & [PERSON_NAME]"
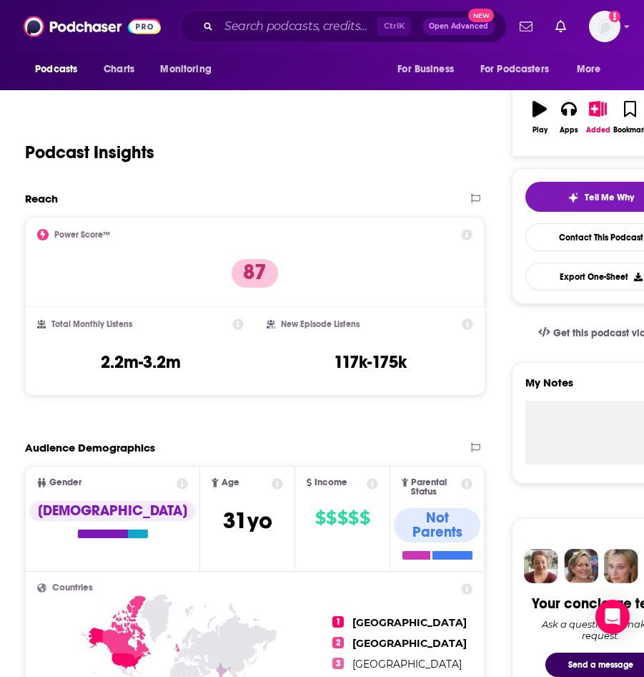
scroll to position [206, 0]
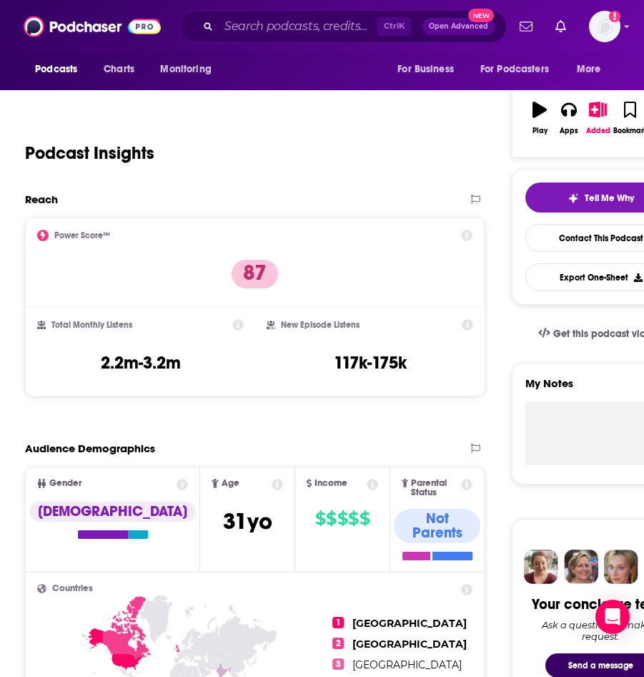
click at [287, 41] on div "Ctrl K Open Advanced New" at bounding box center [344, 26] width 328 height 33
click at [274, 28] on input "Search podcasts, credits, & more..." at bounding box center [298, 26] width 159 height 23
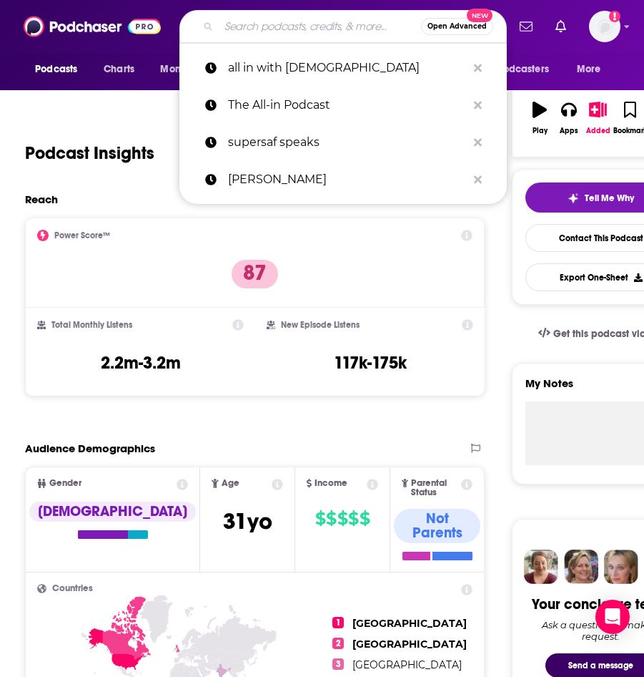
paste input "[PERSON_NAME]"
type input "[PERSON_NAME]"
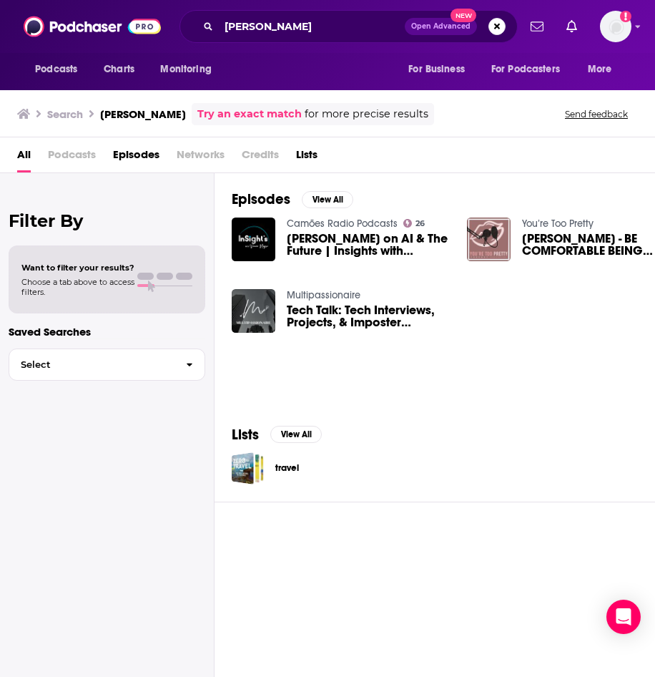
click at [339, 235] on span "[PERSON_NAME] on AI & The Future | Insights with [PERSON_NAME] S01E12"" at bounding box center [368, 244] width 163 height 24
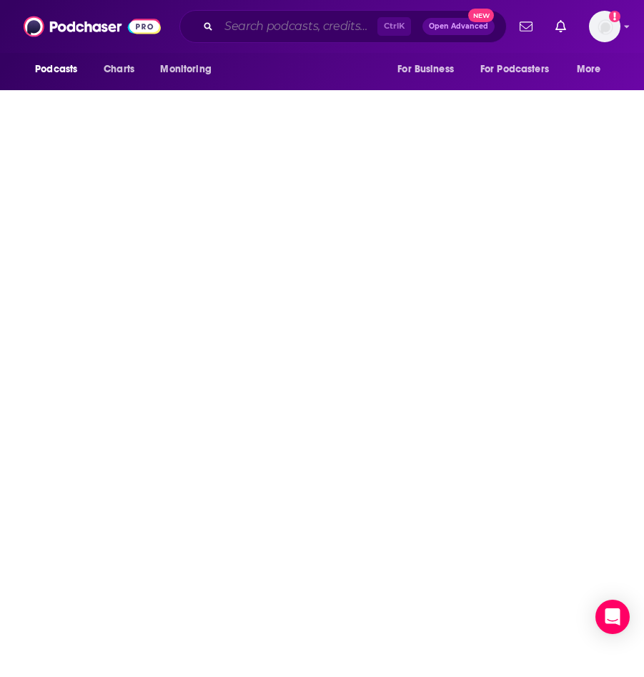
click at [293, 34] on input "Search podcasts, credits, & more..." at bounding box center [298, 26] width 159 height 23
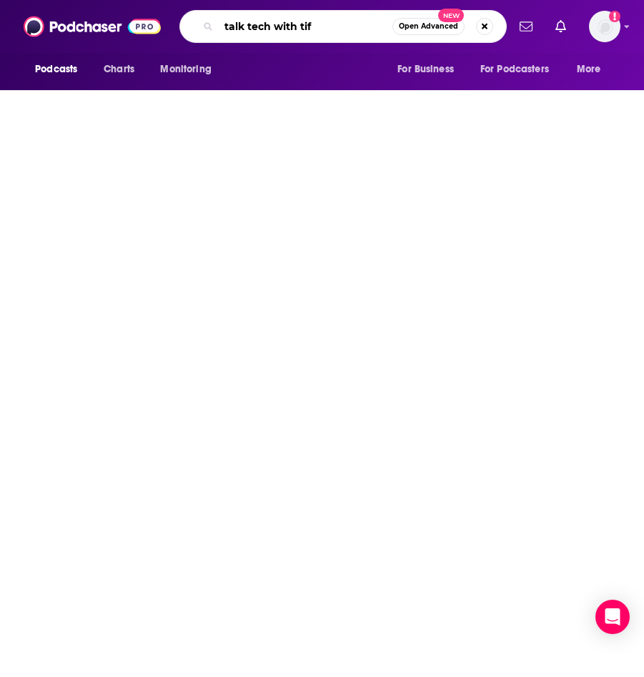
type input "talk tech with tiff"
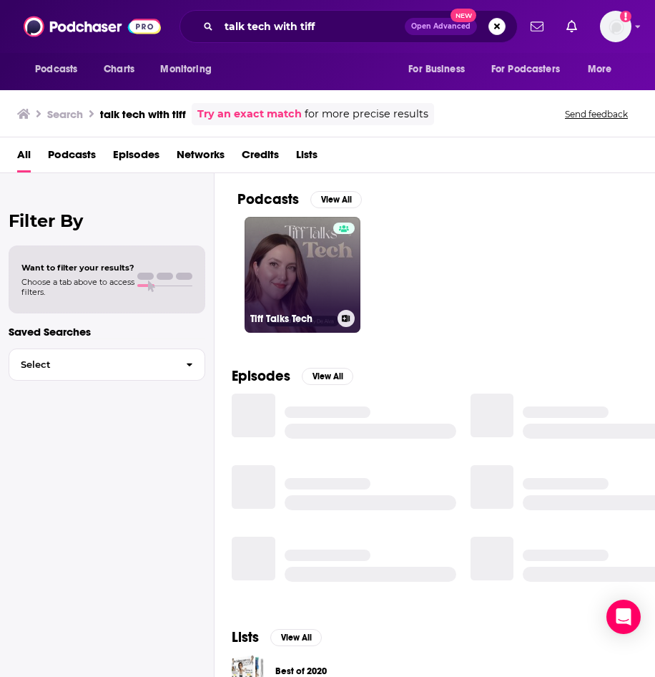
click at [274, 283] on link "Tiff Talks Tech" at bounding box center [303, 275] width 116 height 116
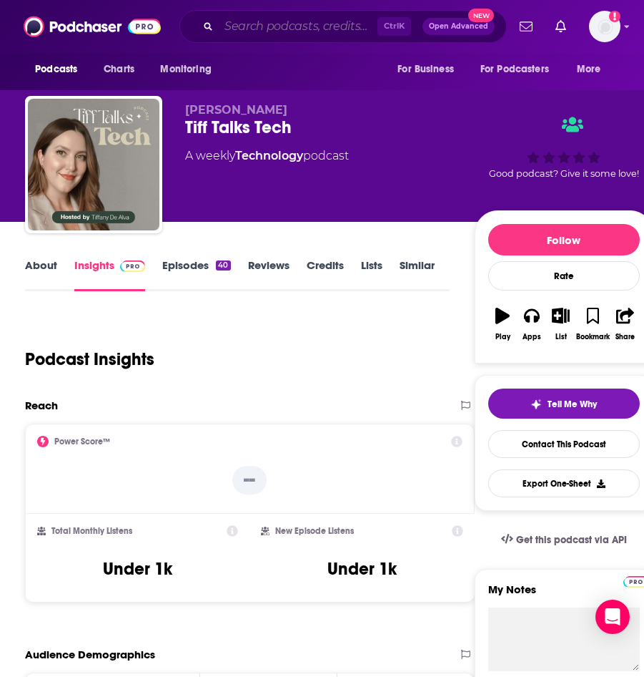
click at [303, 20] on input "Search podcasts, credits, & more..." at bounding box center [298, 26] width 159 height 23
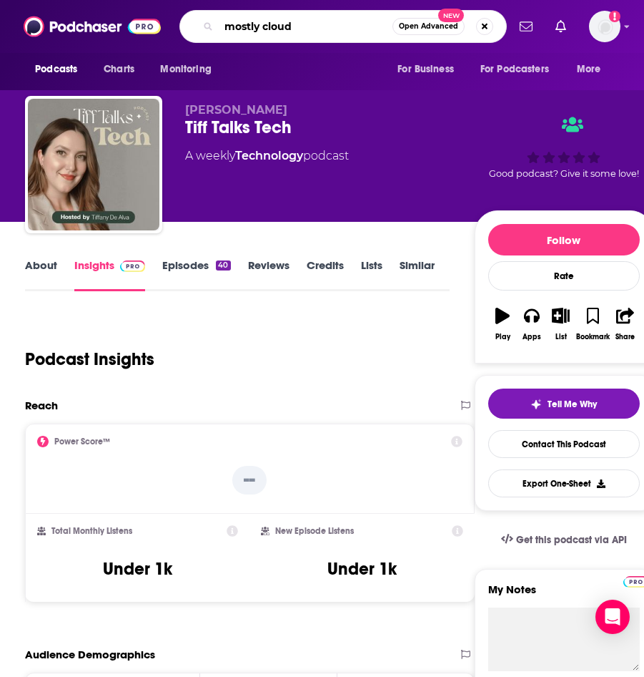
type input "mostly cloudy"
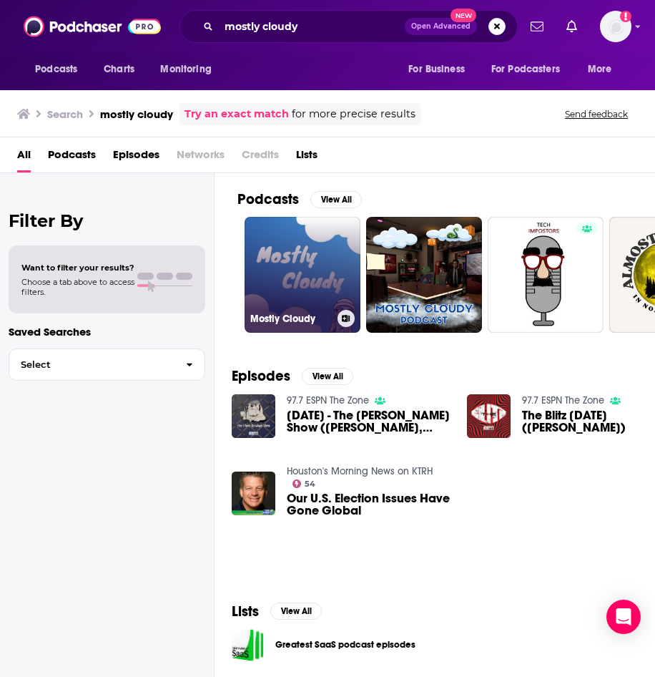
click at [297, 276] on link "Mostly Cloudy" at bounding box center [303, 275] width 116 height 116
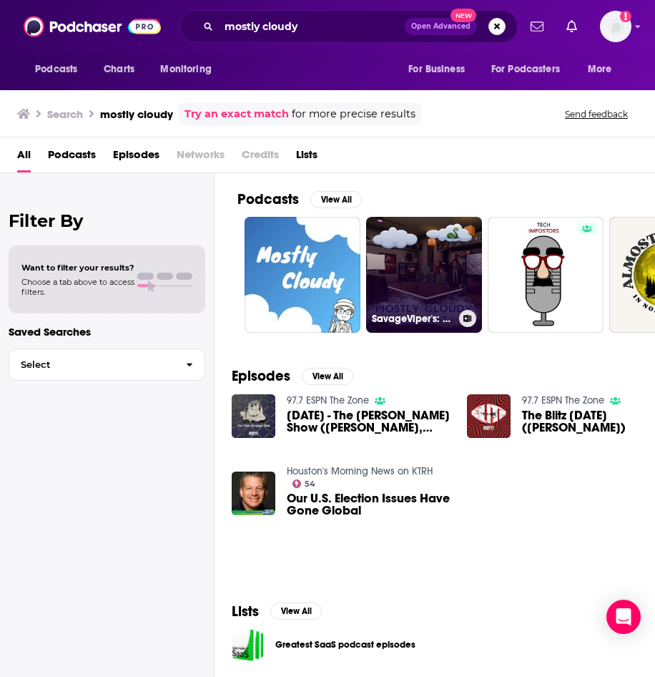
click at [424, 256] on link "SavageViper's: Mostly Cloudy Podcast" at bounding box center [424, 275] width 116 height 116
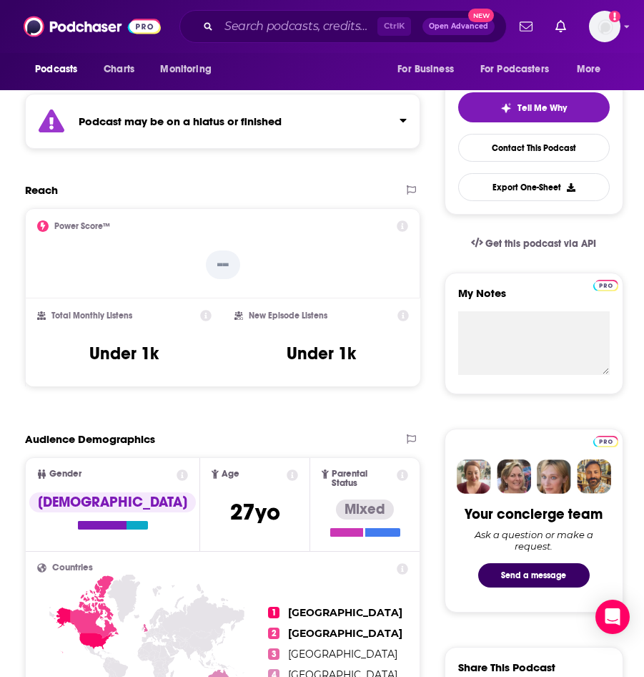
scroll to position [297, 0]
